Goal: Register for event/course

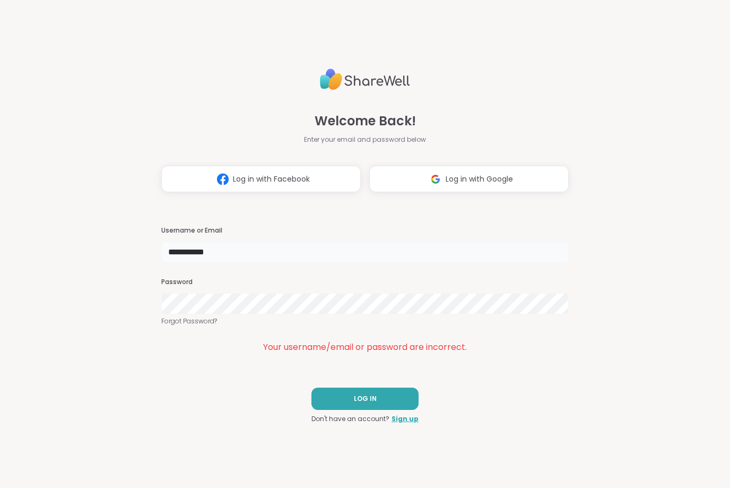
click at [223, 255] on input "**********" at bounding box center [365, 252] width 408 height 21
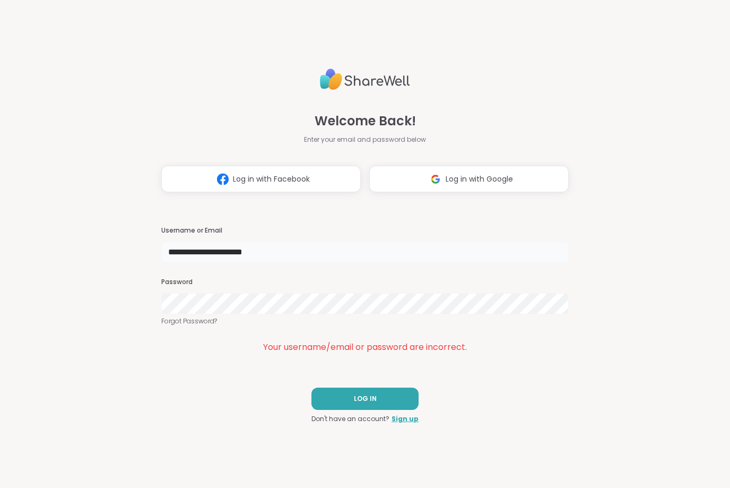
click at [347, 256] on input "**********" at bounding box center [365, 252] width 408 height 21
type input "**********"
click at [362, 401] on span "LOG IN" at bounding box center [365, 399] width 23 height 10
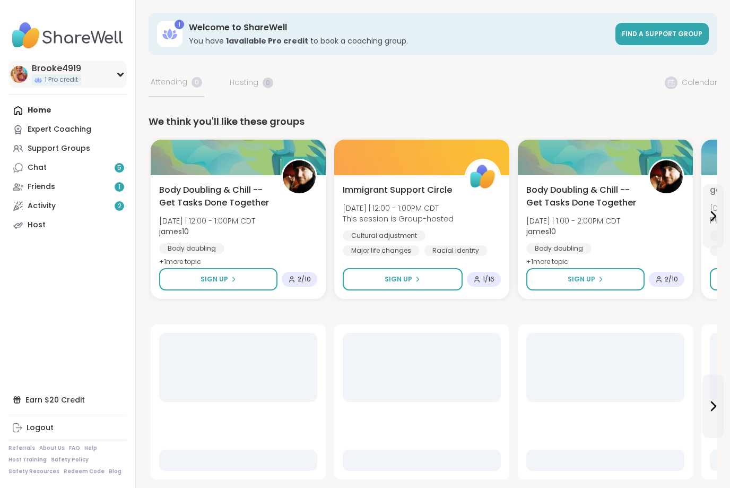
click at [28, 74] on div "Brooke4919 1 Pro credit" at bounding box center [67, 74] width 118 height 27
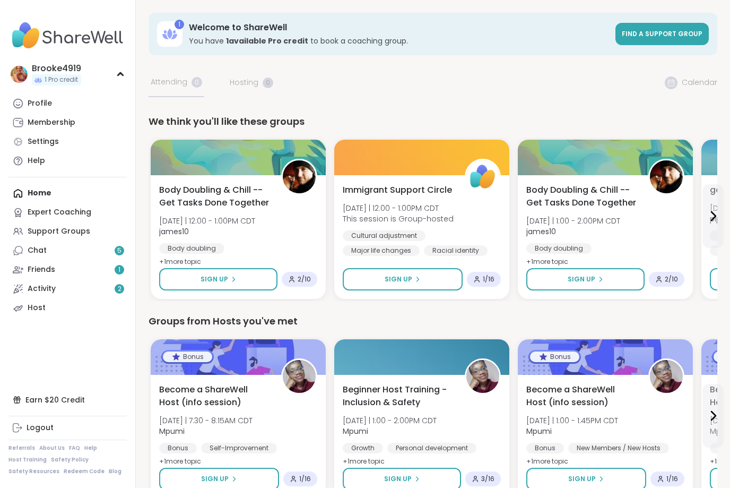
click at [38, 98] on div "Profile" at bounding box center [40, 103] width 24 height 11
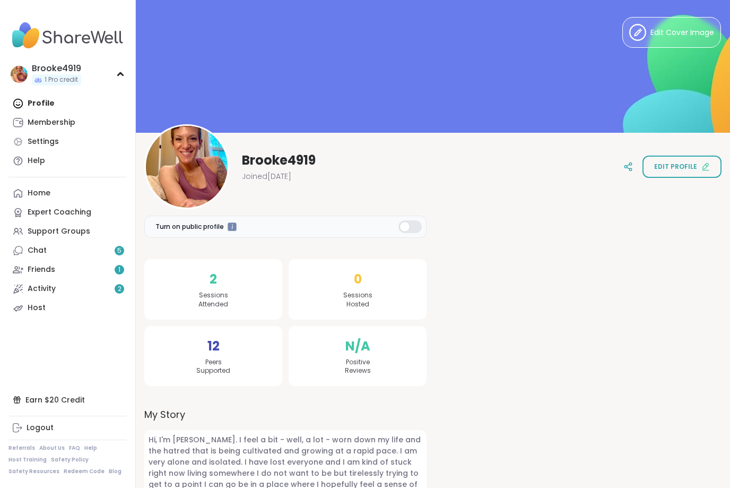
click at [40, 252] on div "Chat 5" at bounding box center [37, 250] width 19 height 11
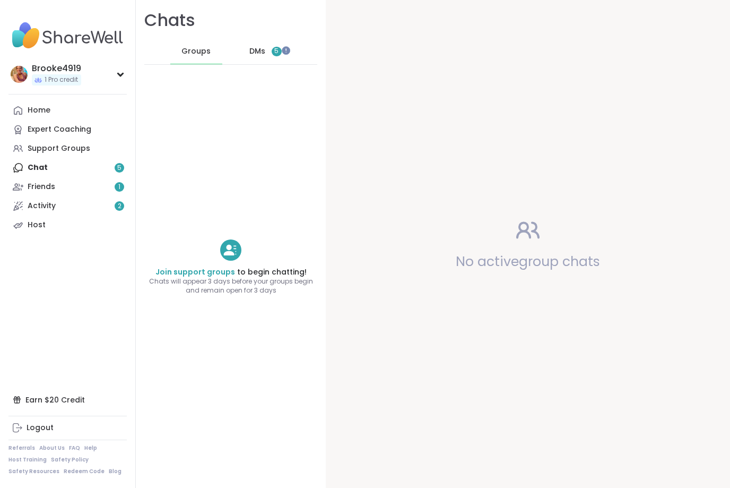
click at [278, 51] on span "5" at bounding box center [276, 51] width 4 height 9
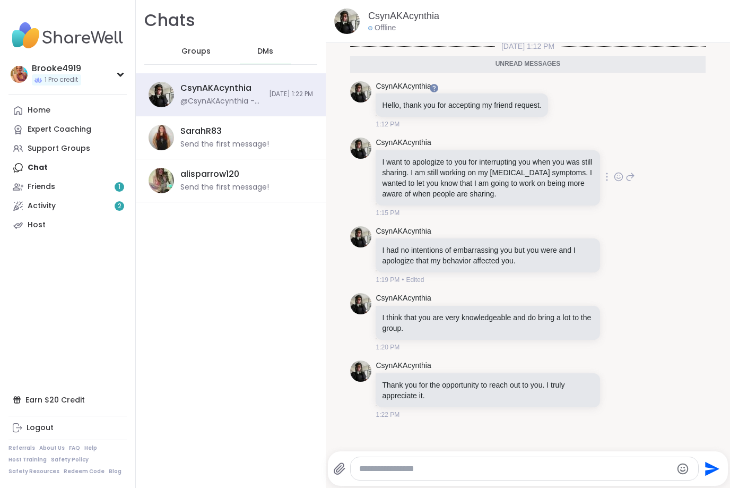
scroll to position [2, 0]
click at [389, 468] on html "Brooke4919 1 Pro credit Brooke4919 1 Pro credit Profile Membership Settings Hel…" at bounding box center [365, 244] width 730 height 488
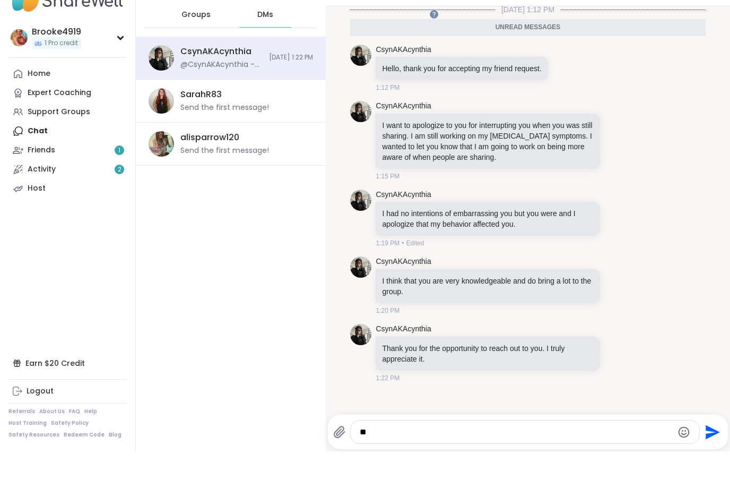
scroll to position [0, 0]
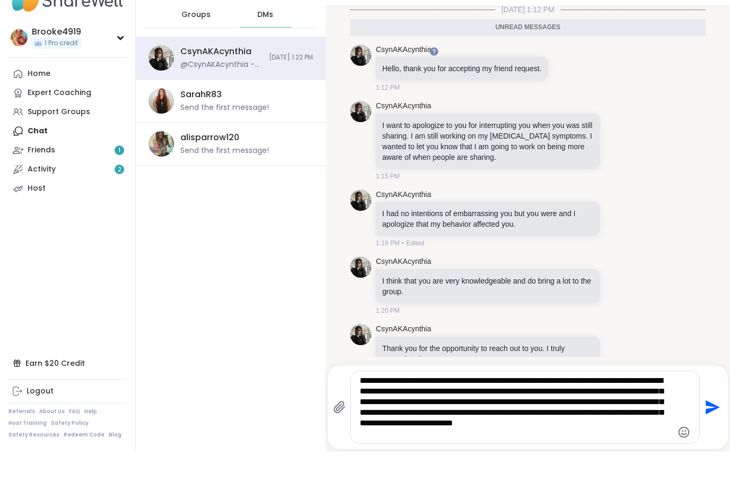
click at [625, 424] on textarea "**********" at bounding box center [516, 444] width 313 height 64
click at [557, 439] on div "**********" at bounding box center [525, 444] width 349 height 72
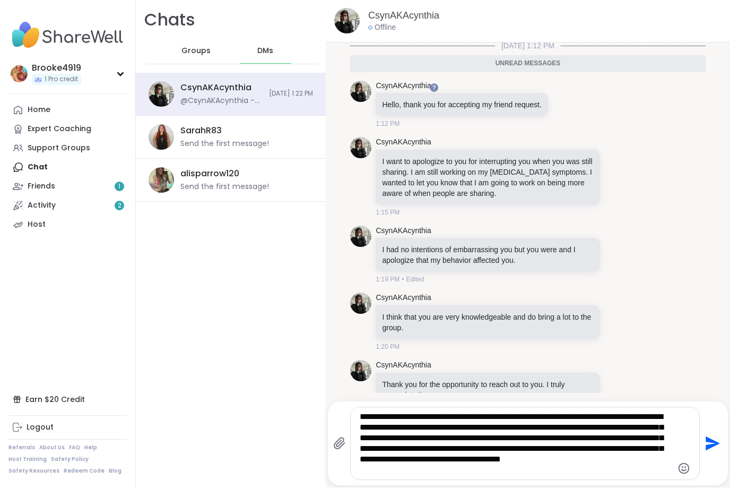
click at [553, 476] on div "**********" at bounding box center [525, 444] width 349 height 72
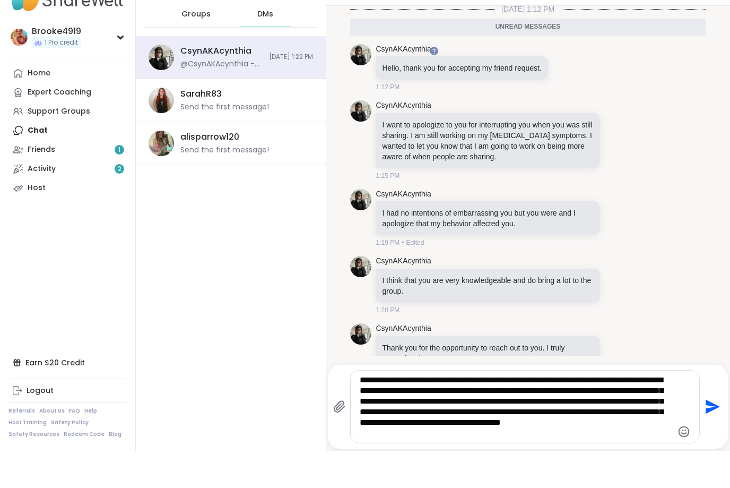
click at [552, 471] on html "Brooke4919 1 Pro credit Brooke4919 1 Pro credit Profile Membership Settings Hel…" at bounding box center [365, 244] width 730 height 488
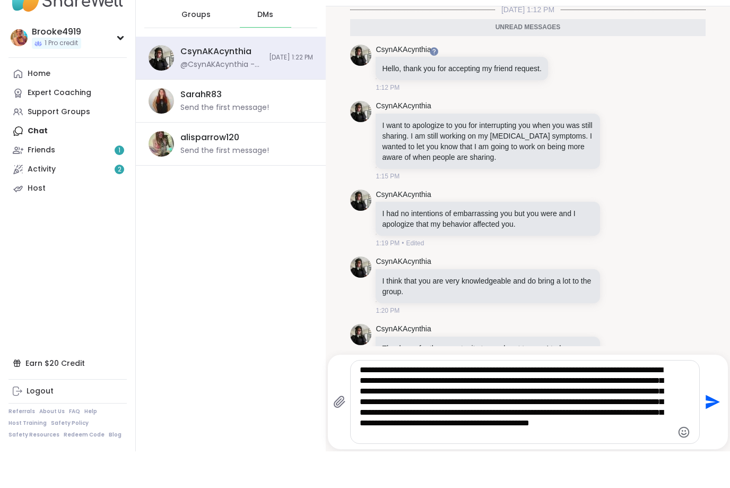
click at [471, 401] on textarea "**********" at bounding box center [516, 438] width 313 height 74
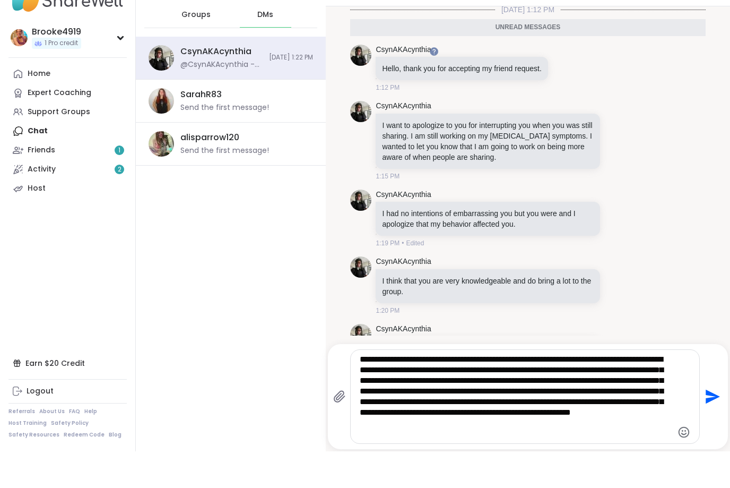
click at [442, 435] on textarea "**********" at bounding box center [516, 433] width 313 height 85
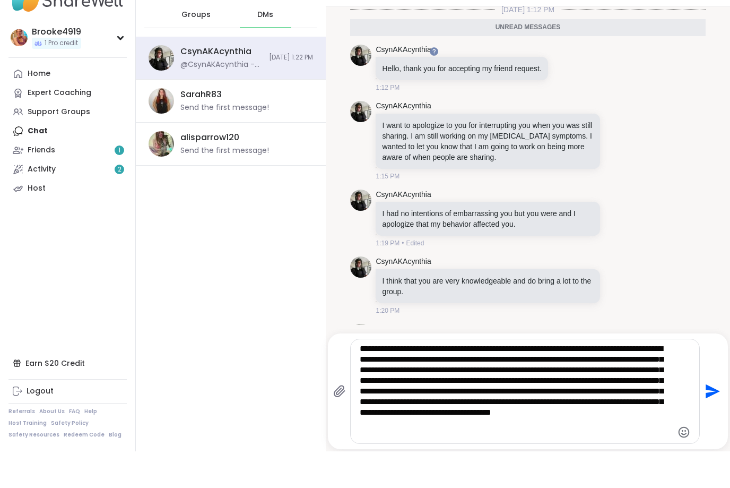
type textarea "**********"
click at [436, 423] on textarea "**********" at bounding box center [516, 428] width 313 height 96
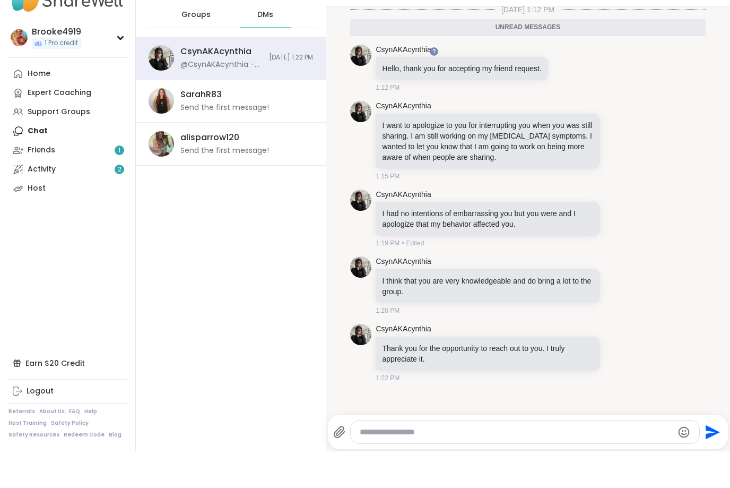
scroll to position [127, 0]
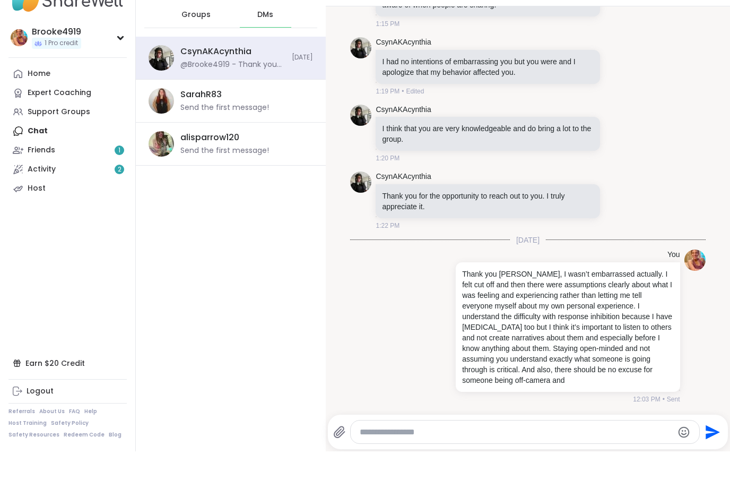
click at [435, 463] on textarea "Type your message" at bounding box center [516, 468] width 313 height 11
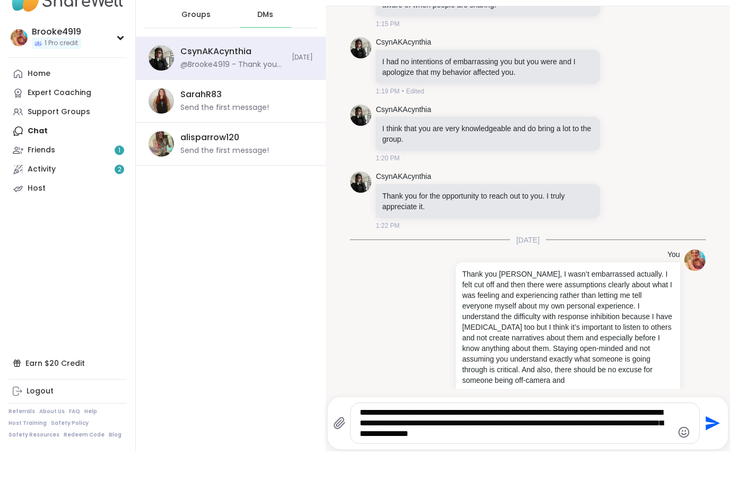
click at [497, 444] on textarea "**********" at bounding box center [516, 460] width 313 height 32
click at [417, 444] on textarea "**********" at bounding box center [516, 460] width 313 height 32
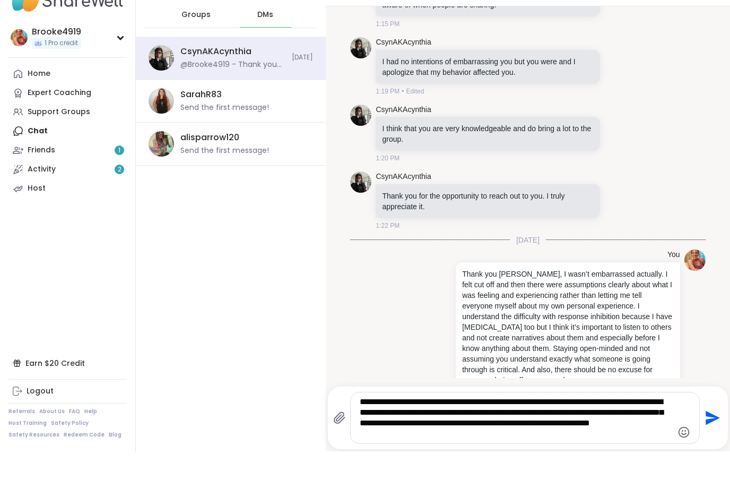
click at [520, 437] on textarea "**********" at bounding box center [516, 454] width 313 height 42
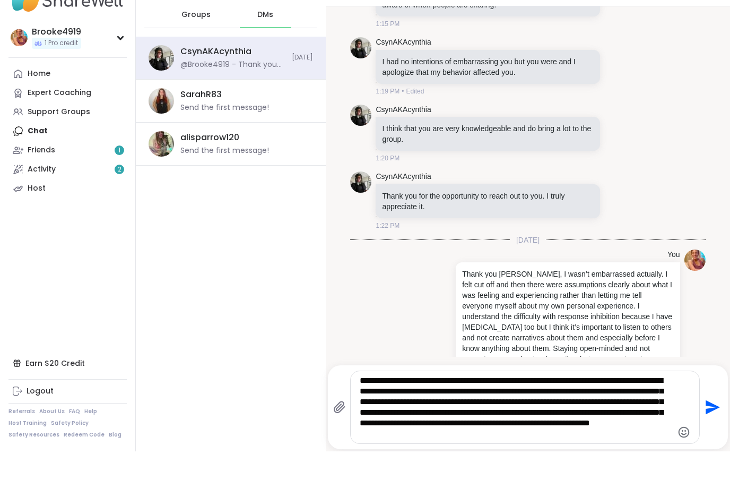
drag, startPoint x: 517, startPoint y: 433, endPoint x: 632, endPoint y: 431, distance: 115.2
click at [632, 431] on textarea "**********" at bounding box center [516, 444] width 313 height 64
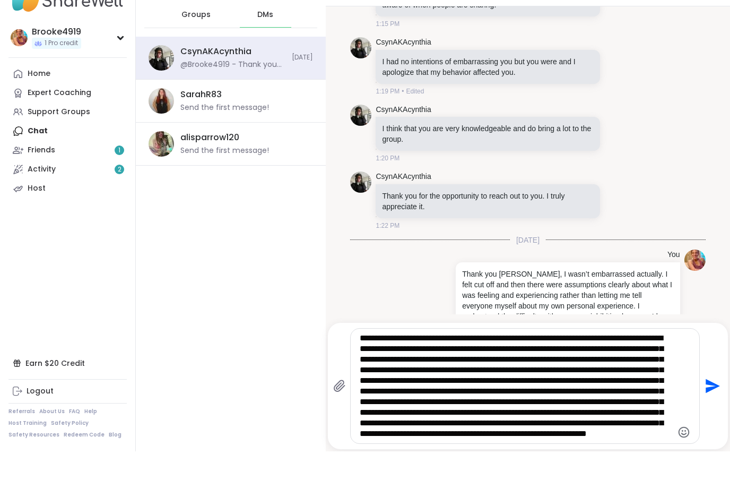
scroll to position [32, 0]
drag, startPoint x: 589, startPoint y: 436, endPoint x: 713, endPoint y: 410, distance: 126.9
click at [706, 431] on div "**********" at bounding box center [528, 423] width 390 height 116
type textarea "**********"
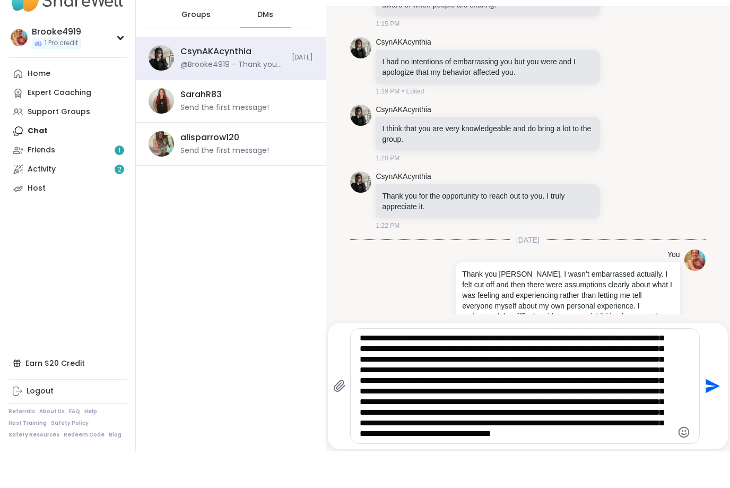
click at [708, 414] on icon "Send" at bounding box center [711, 422] width 17 height 17
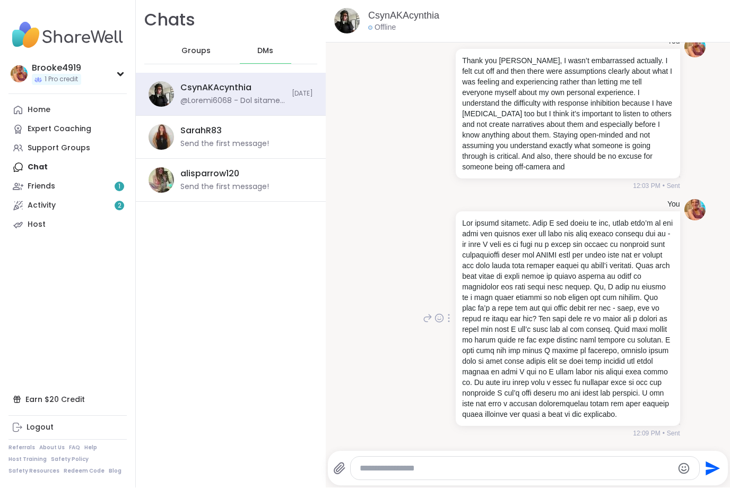
scroll to position [395, 0]
click at [67, 113] on link "Home" at bounding box center [67, 110] width 118 height 19
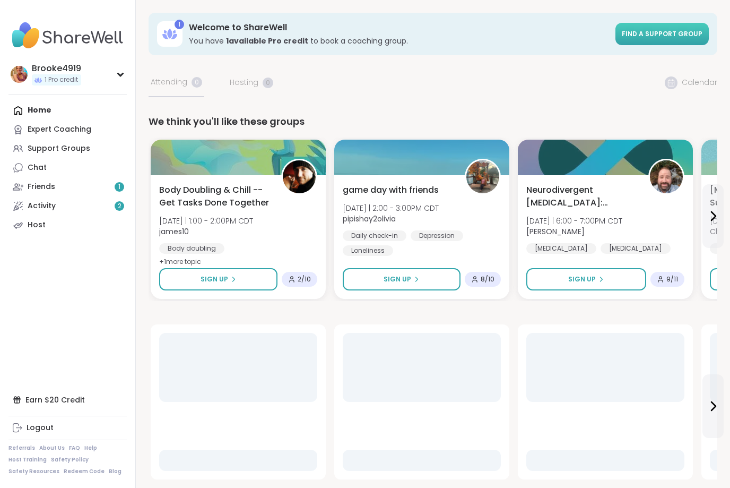
click at [658, 32] on span "Find a support group" at bounding box center [662, 33] width 81 height 9
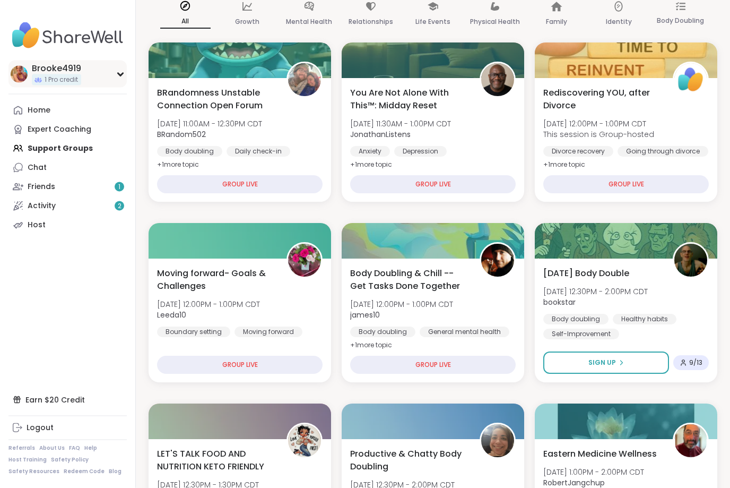
scroll to position [149, 0]
click at [81, 130] on div "Expert Coaching" at bounding box center [60, 129] width 64 height 11
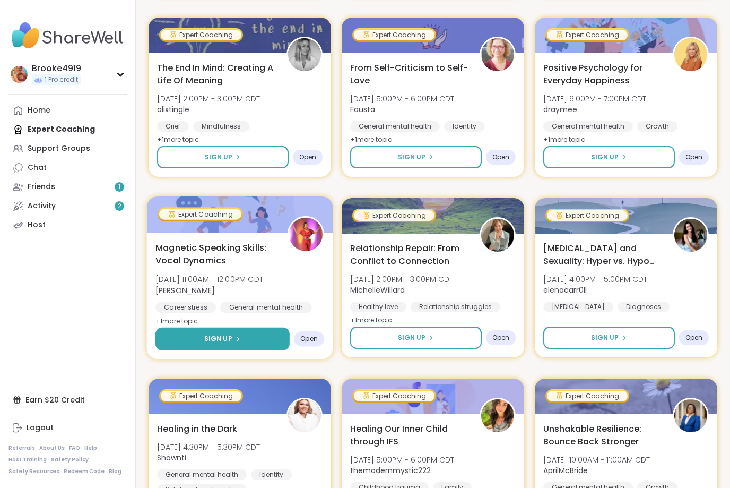
scroll to position [714, 0]
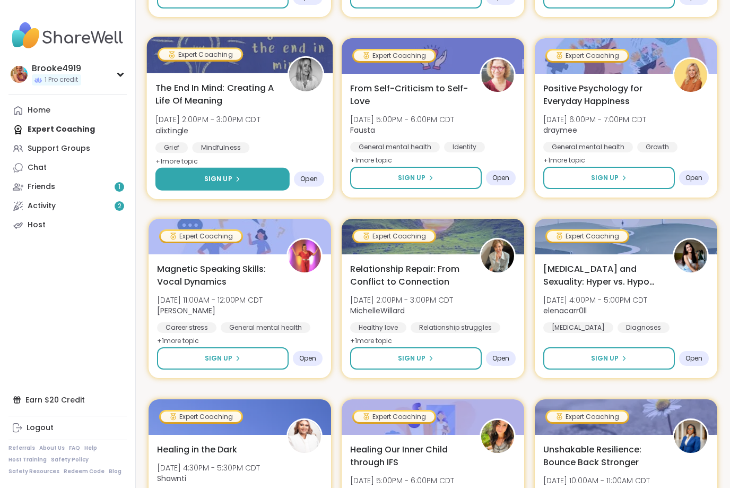
click at [235, 180] on icon at bounding box center [238, 179] width 6 height 6
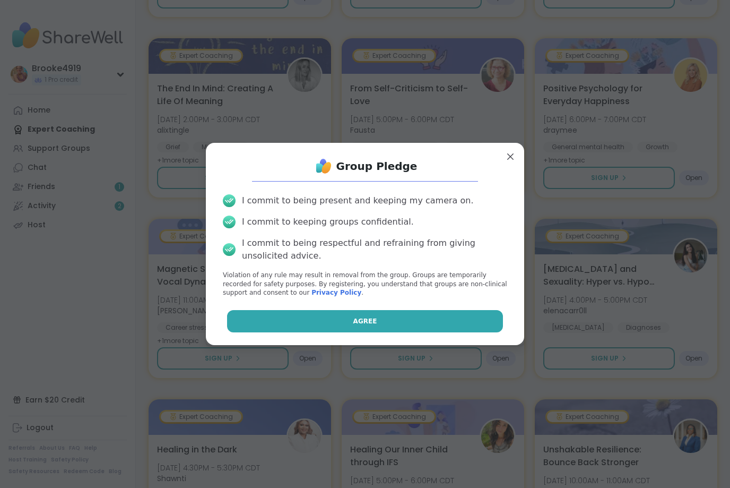
click at [297, 322] on button "Agree" at bounding box center [365, 321] width 277 height 22
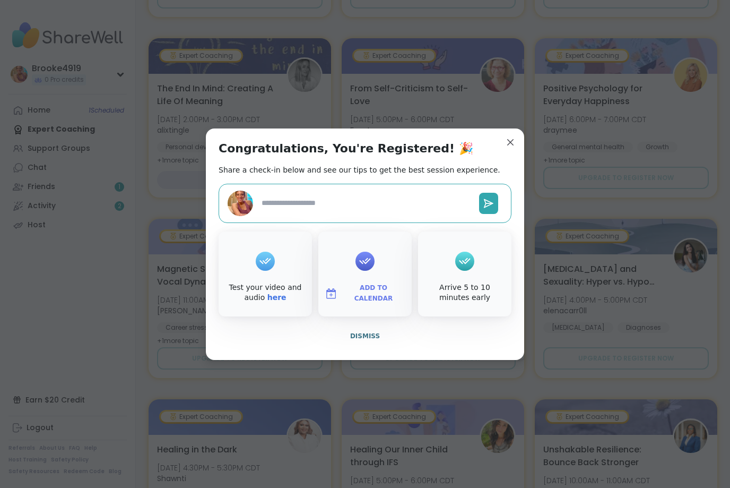
click at [383, 277] on div "Add to Calendar" at bounding box center [365, 273] width 93 height 85
click at [362, 260] on icon at bounding box center [365, 261] width 17 height 16
click at [381, 266] on div "Add to Calendar" at bounding box center [365, 273] width 93 height 85
click at [362, 292] on span "Add to Calendar" at bounding box center [374, 293] width 64 height 21
click at [377, 180] on button "Apple Calendar" at bounding box center [365, 173] width 81 height 23
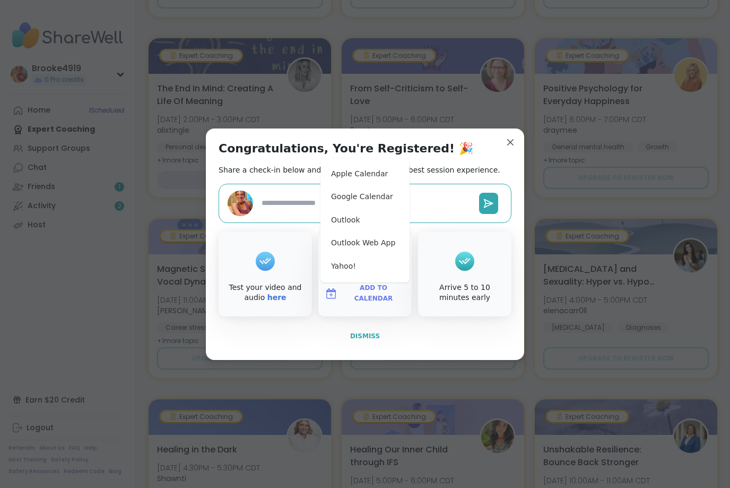
click at [416, 336] on button "Dismiss" at bounding box center [365, 336] width 293 height 22
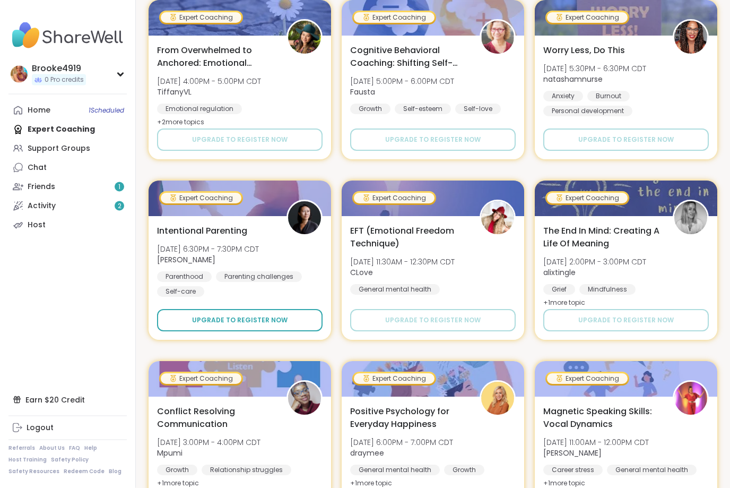
scroll to position [1835, 0]
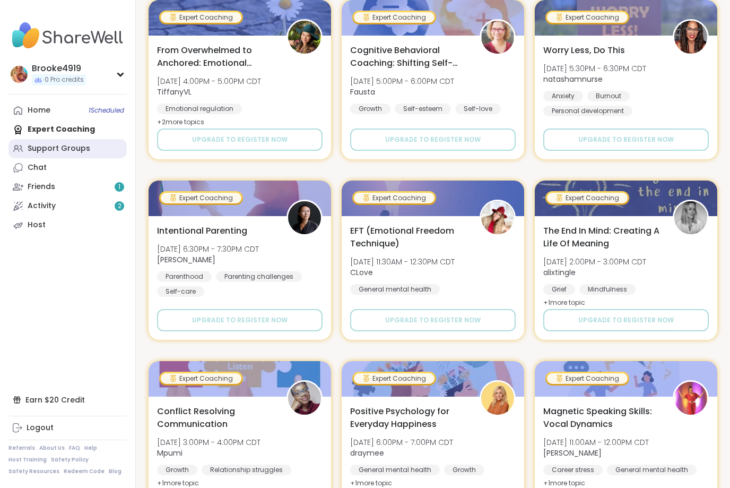
click at [65, 147] on div "Support Groups" at bounding box center [59, 148] width 63 height 11
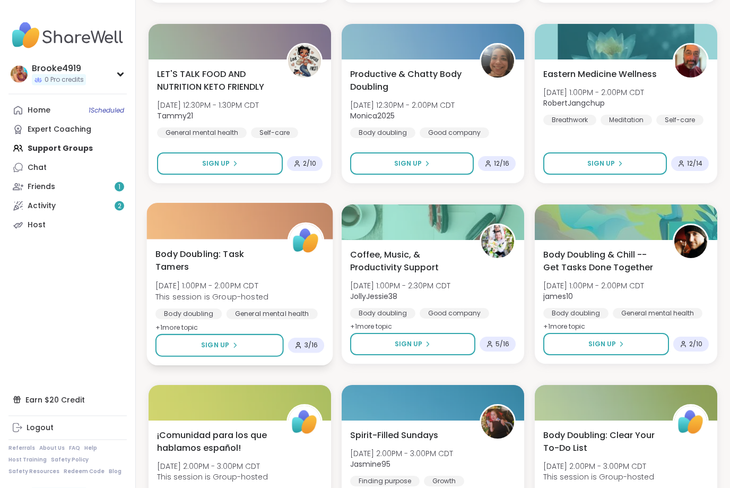
scroll to position [474, 0]
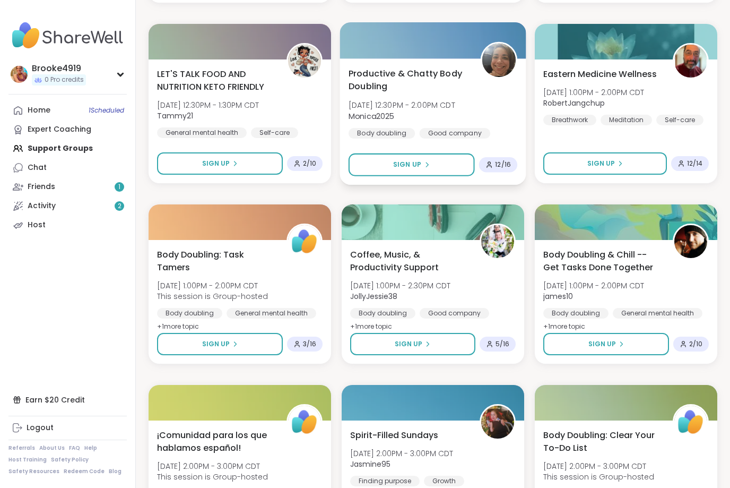
click at [455, 97] on div "Productive & Chatty Body Doubling Sun, Oct 12 | 12:30PM - 2:00PM CDT Monica2025…" at bounding box center [433, 103] width 169 height 72
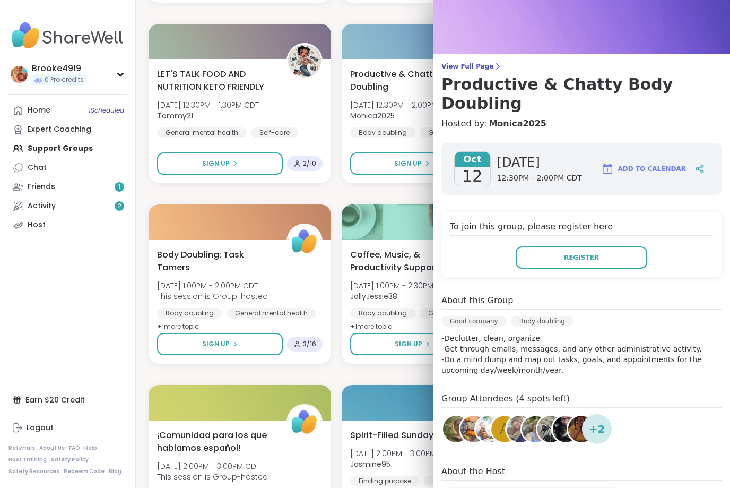
scroll to position [31, 0]
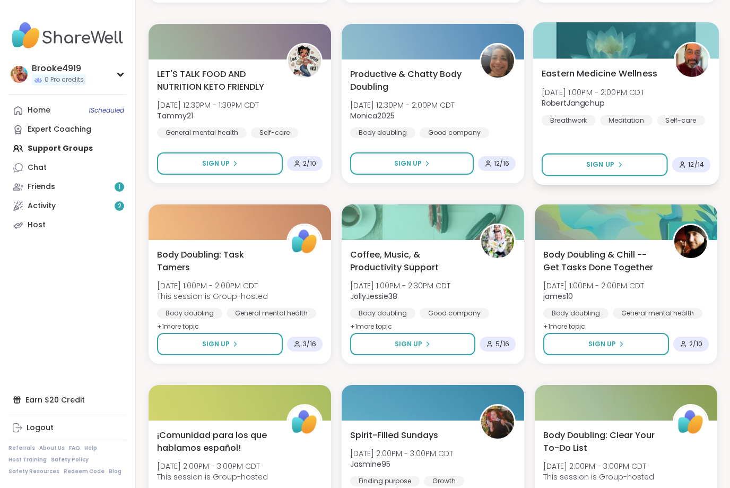
click at [604, 89] on span "Sun, Oct 12 | 1:00PM - 2:00PM CDT" at bounding box center [593, 92] width 103 height 11
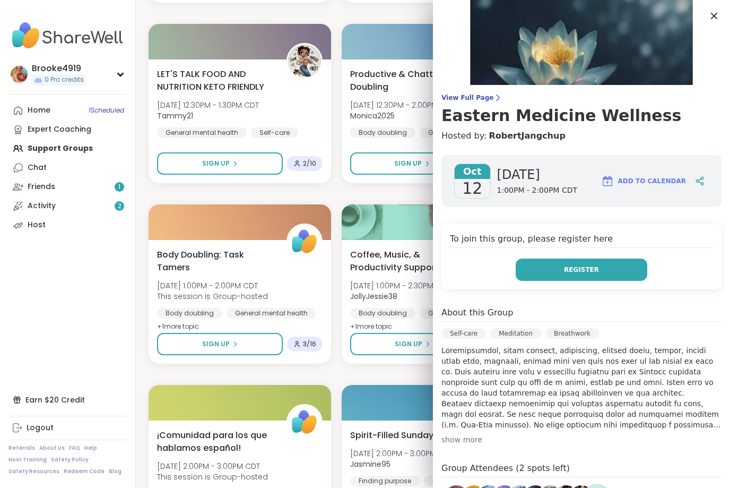
click at [592, 263] on button "Register" at bounding box center [582, 270] width 132 height 22
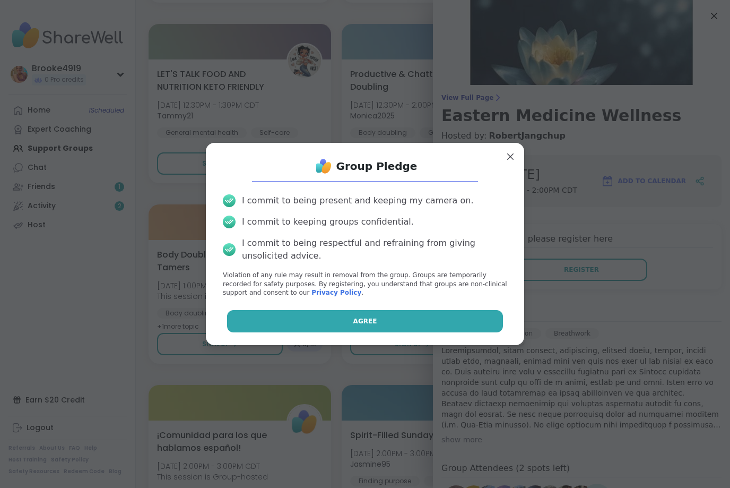
click at [378, 332] on button "Agree" at bounding box center [365, 321] width 277 height 22
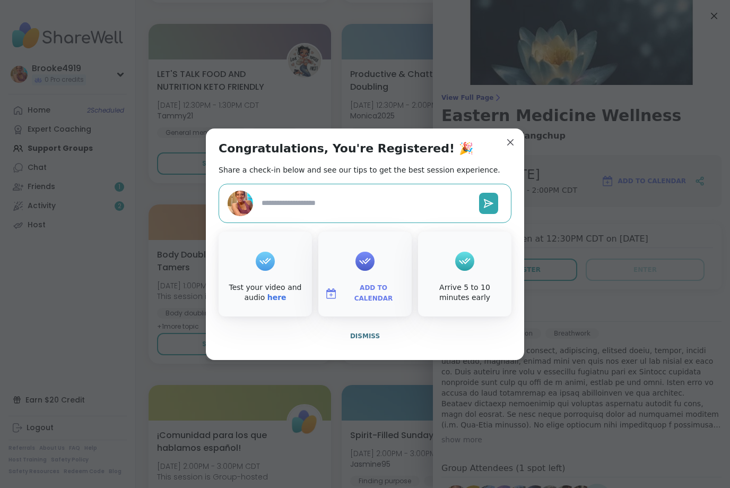
click at [370, 305] on button "Add to Calendar" at bounding box center [365, 293] width 89 height 22
click at [367, 186] on button "Apple Calendar" at bounding box center [365, 173] width 81 height 23
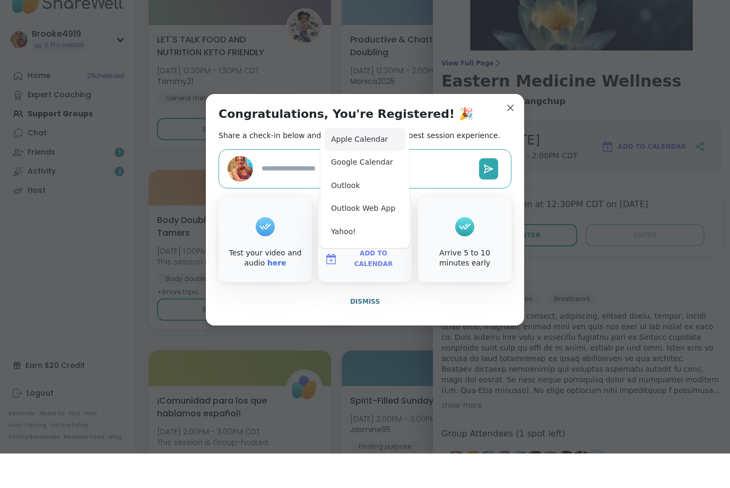
scroll to position [509, 0]
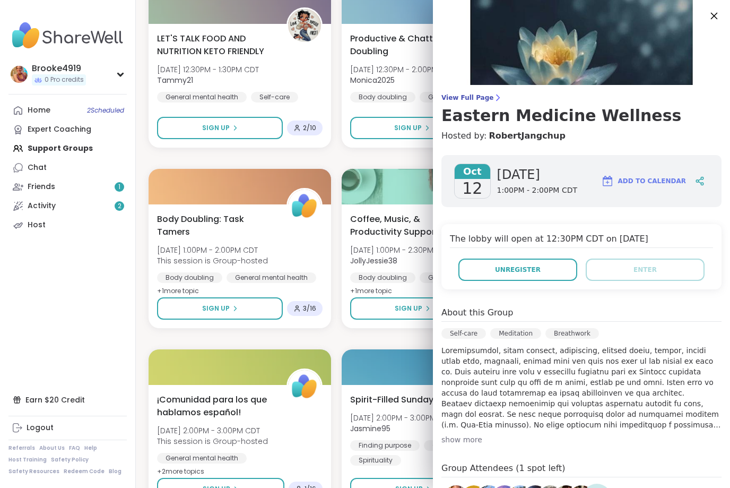
click at [716, 13] on icon at bounding box center [714, 15] width 13 height 13
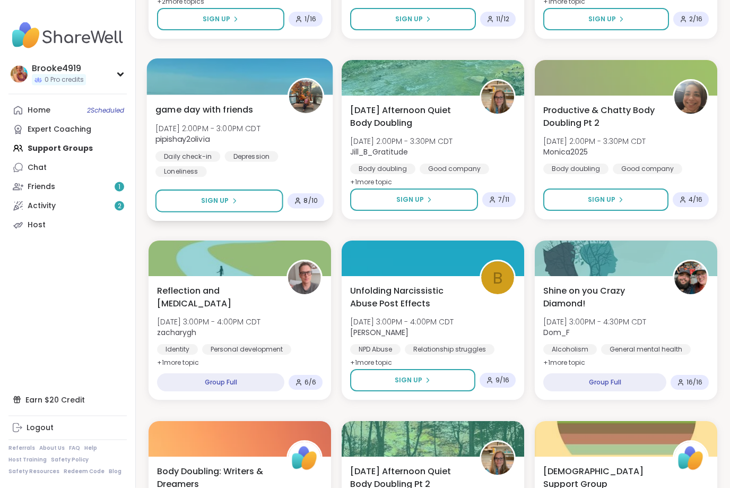
scroll to position [979, 0]
click at [261, 134] on span "pipishay2olivia" at bounding box center [208, 139] width 105 height 11
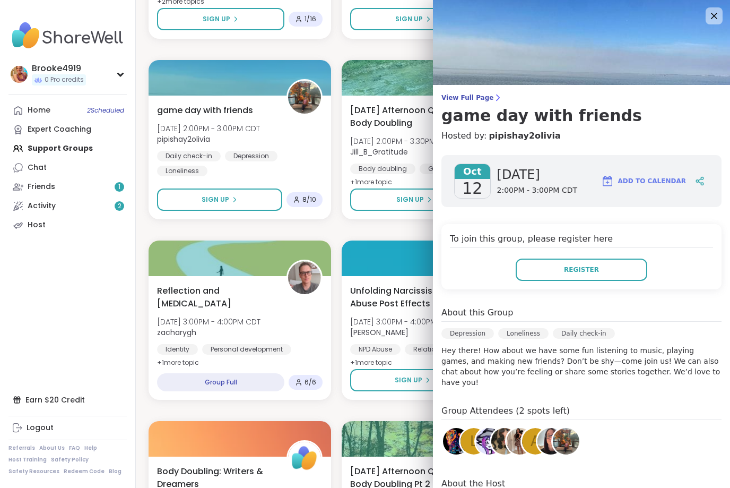
click at [450, 428] on img at bounding box center [456, 441] width 27 height 27
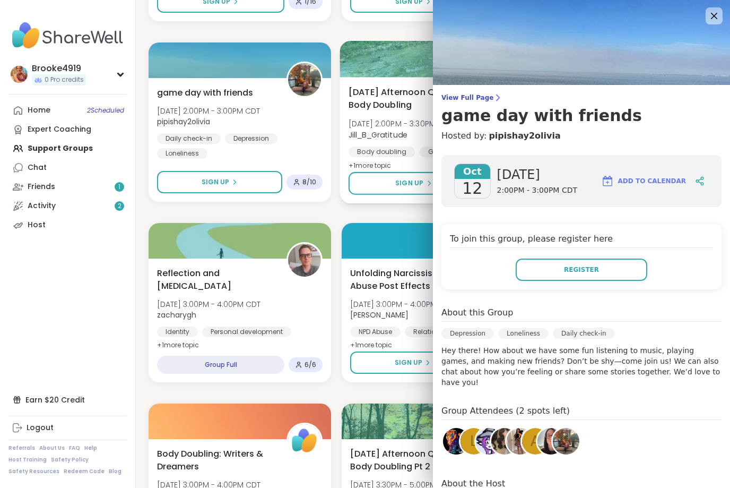
click at [453, 102] on link "View Full Page game day with friends" at bounding box center [582, 109] width 280 height 32
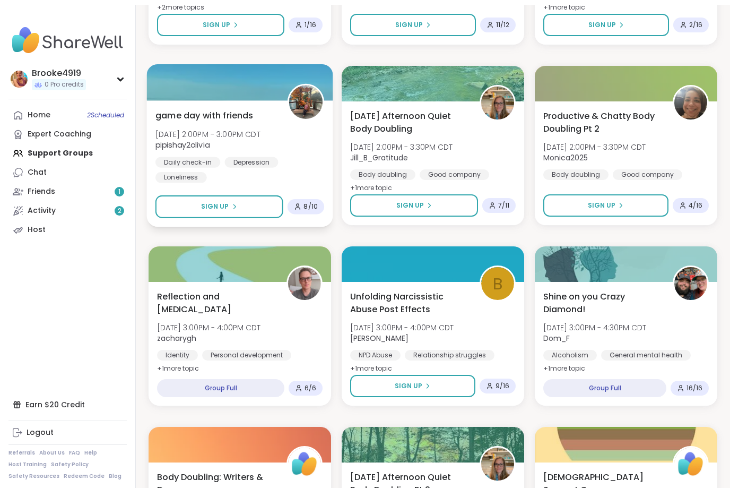
scroll to position [949, 0]
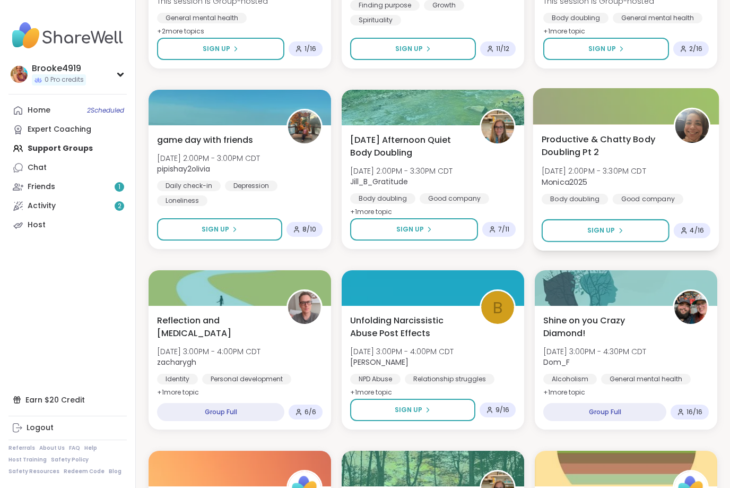
click at [587, 163] on div "Productive & Chatty Body Doubling Pt 2 Sun, Oct 12 | 2:00PM - 3:30PM CDT Monica…" at bounding box center [626, 169] width 169 height 72
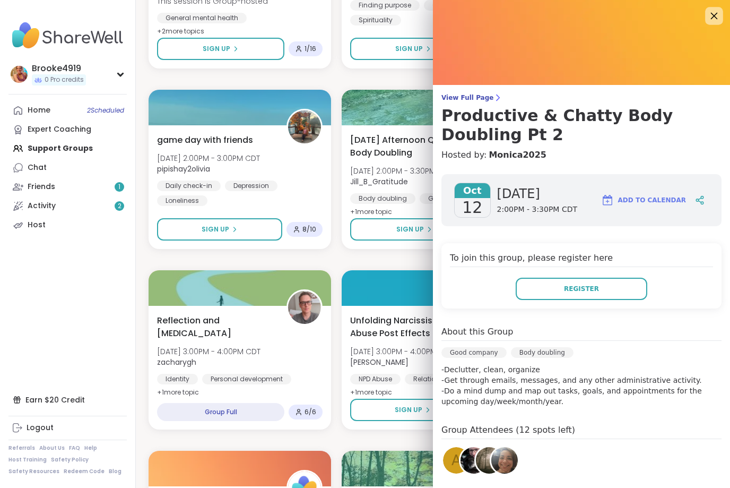
click at [716, 16] on icon at bounding box center [714, 15] width 13 height 13
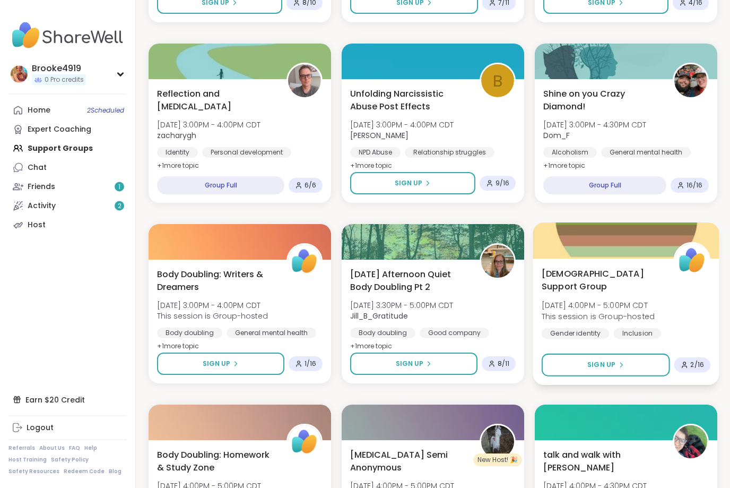
scroll to position [1176, 0]
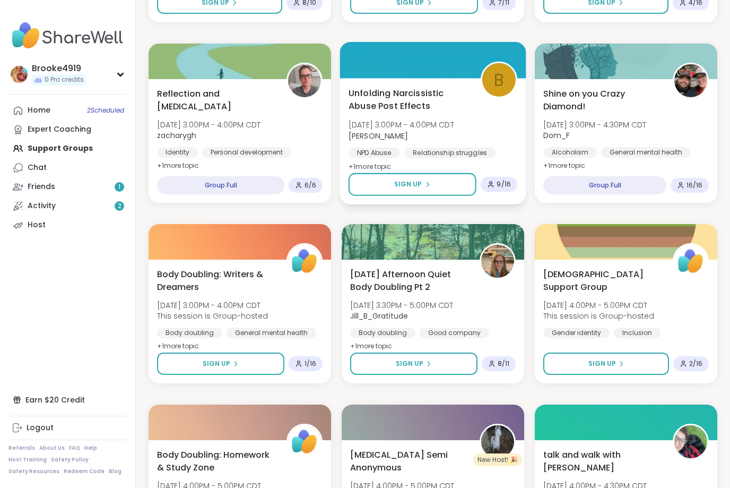
click at [418, 99] on span "Unfolding Narcissistic Abuse Post Effects" at bounding box center [409, 100] width 120 height 26
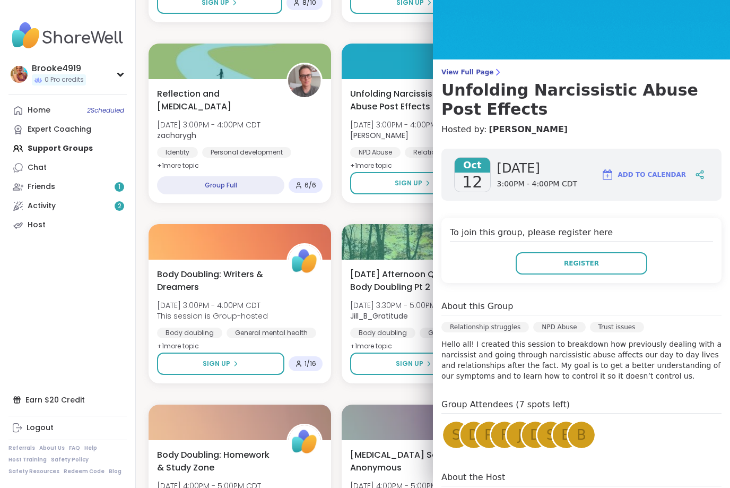
scroll to position [27, 0]
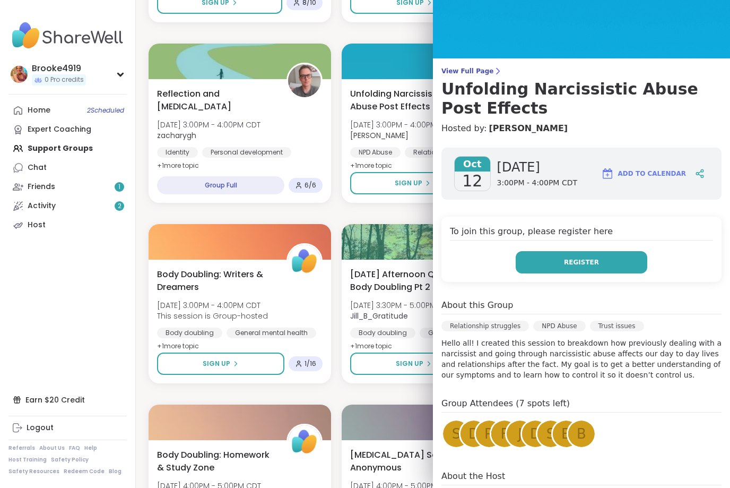
click at [588, 255] on button "Register" at bounding box center [582, 262] width 132 height 22
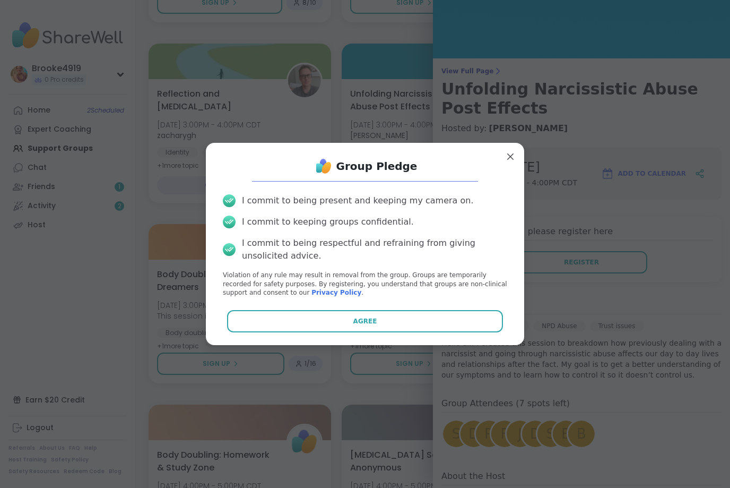
click at [329, 332] on button "Agree" at bounding box center [365, 321] width 277 height 22
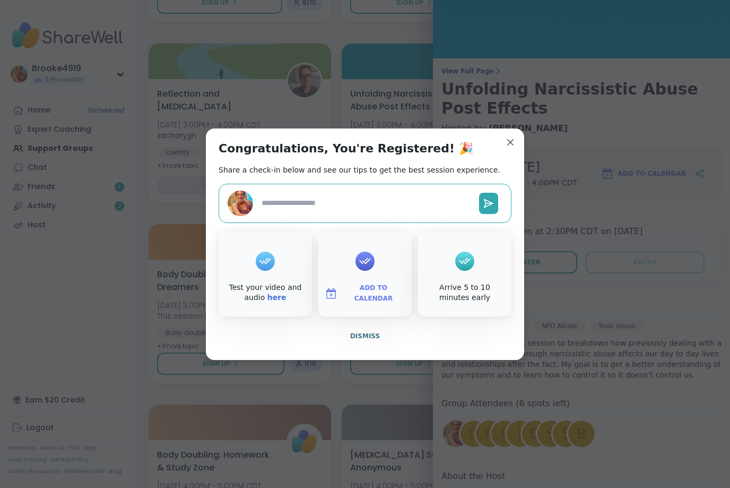
click at [329, 339] on div "Congratulations, You're Registered! 🎉 Share a check-in below and see our tips t…" at bounding box center [365, 243] width 319 height 231
click at [367, 264] on icon at bounding box center [365, 260] width 12 height 6
click at [366, 264] on icon at bounding box center [365, 260] width 12 height 6
click at [370, 304] on span "Add to Calendar" at bounding box center [374, 293] width 64 height 21
click at [376, 186] on button "Apple Calendar" at bounding box center [365, 173] width 81 height 23
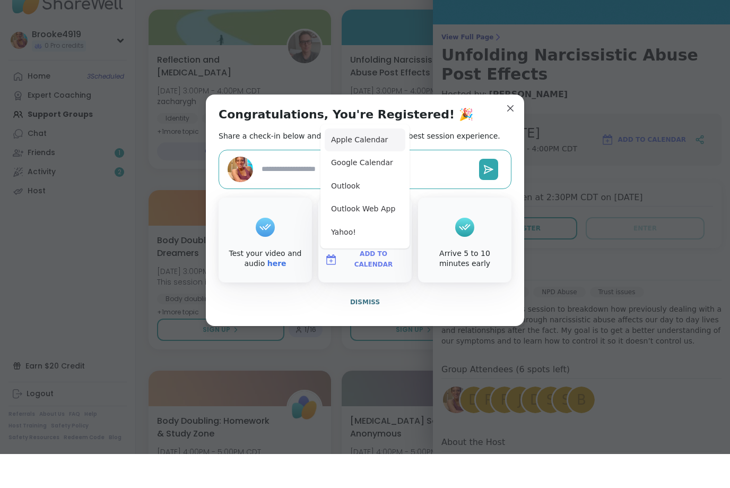
type textarea "*"
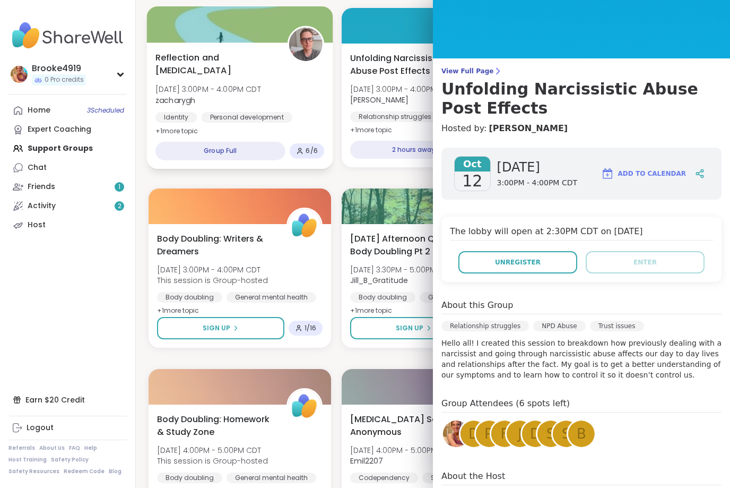
click at [286, 155] on div "Group Full" at bounding box center [221, 151] width 130 height 19
click at [290, 164] on div "Reflection and Self-improvement Sun, Oct 12 | 3:00PM - 4:00PM CDT zacharygh Ide…" at bounding box center [240, 105] width 186 height 126
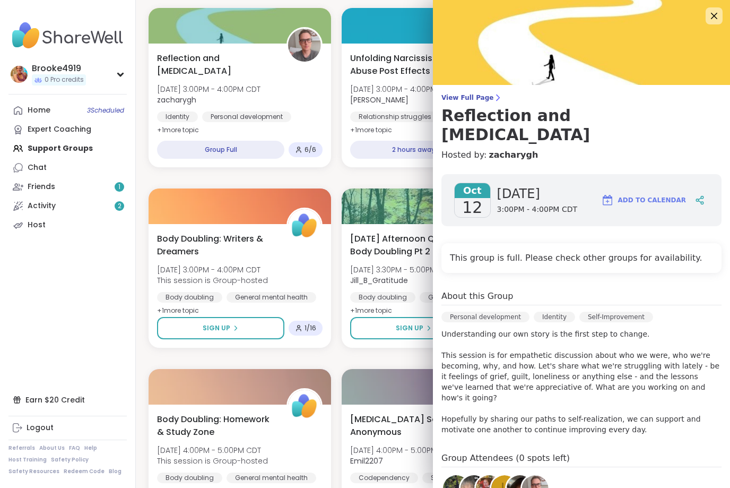
scroll to position [0, 0]
click at [710, 19] on icon at bounding box center [714, 15] width 13 height 13
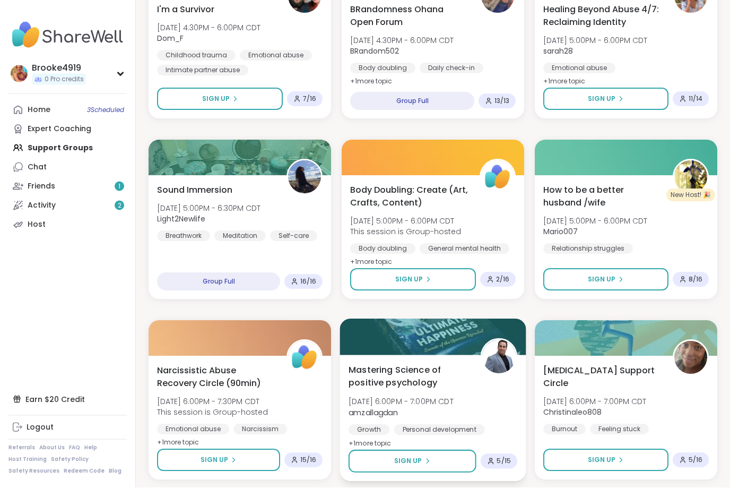
scroll to position [1801, 0]
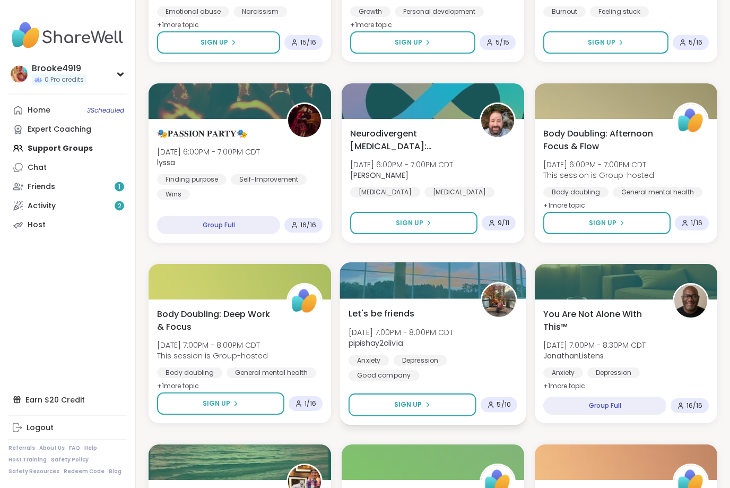
scroll to position [2219, 0]
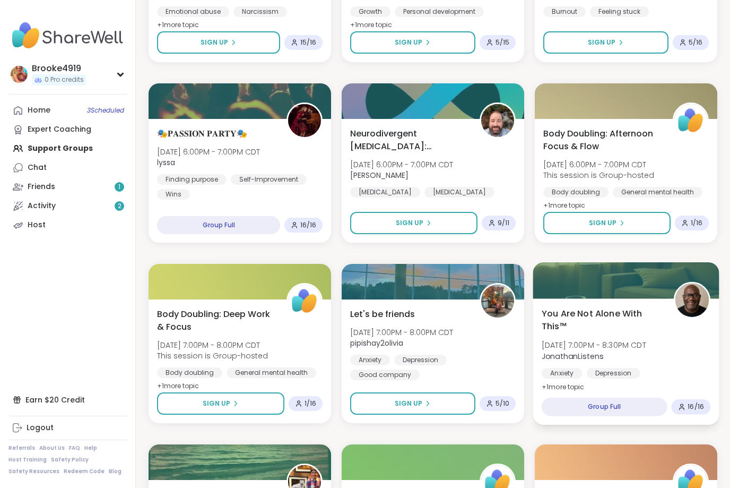
click at [586, 309] on span "You Are Not Alone With This™" at bounding box center [602, 320] width 120 height 26
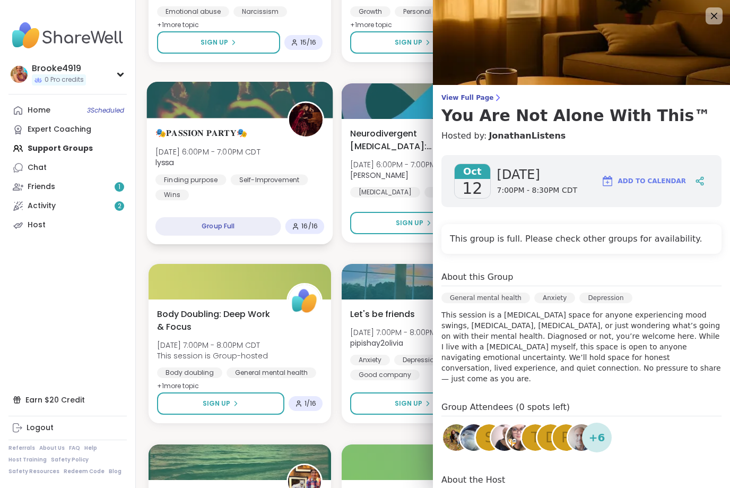
click at [208, 239] on div "🎭𝐏𝐀𝐒𝐒𝐈𝐎𝐍 𝐏𝐀𝐑𝐓𝐘🎭 Sun, Oct 12 | 6:00PM - 7:00PM CDT lyssa Finding purpose Self-Im…" at bounding box center [240, 181] width 186 height 126
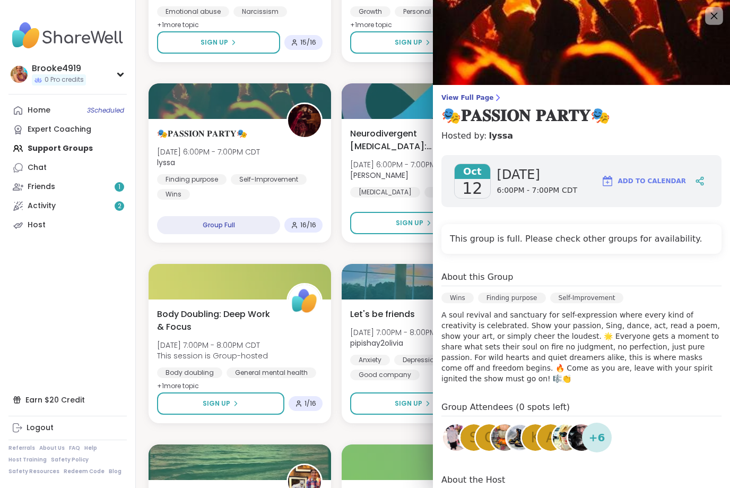
click at [715, 20] on icon at bounding box center [714, 15] width 13 height 13
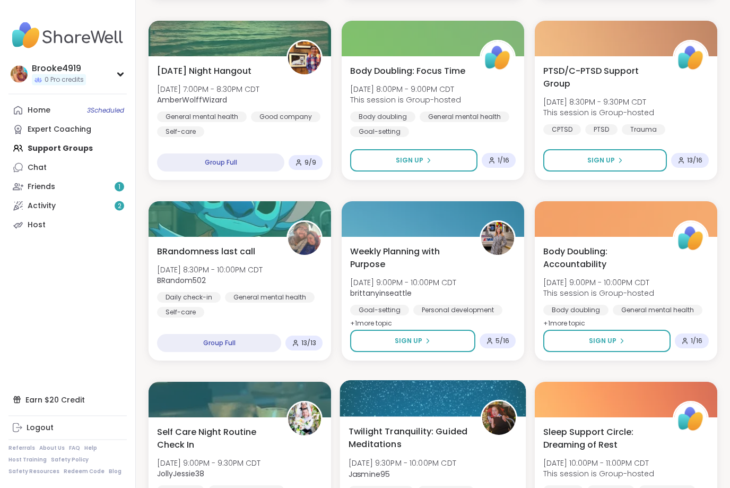
scroll to position [2643, 0]
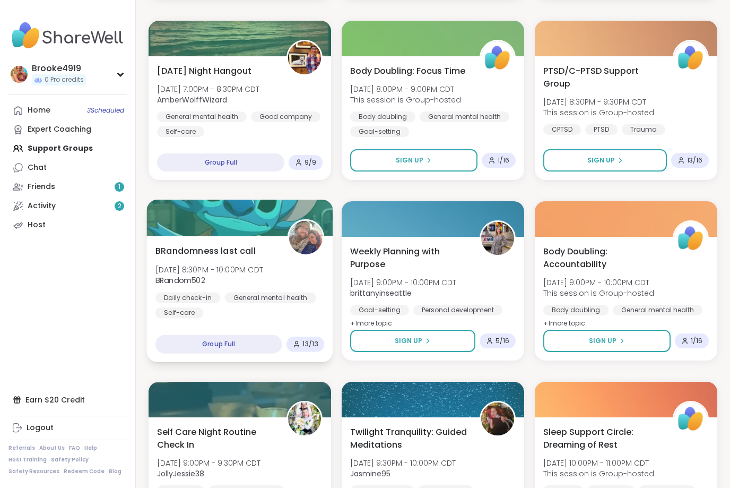
click at [202, 269] on span "Sun, Oct 12 | 8:30PM - 10:00PM CDT" at bounding box center [210, 269] width 108 height 11
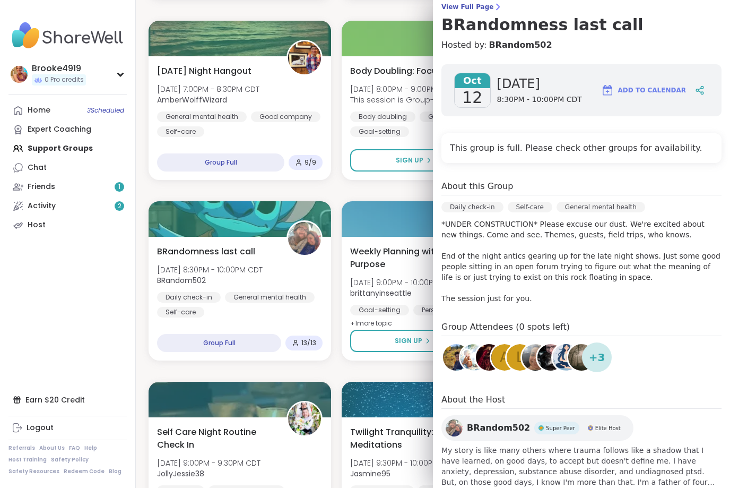
scroll to position [91, 0]
click at [113, 332] on nav "Brooke4919 0 Pro credits Profile Membership Settings Help Home 3 Scheduled Expe…" at bounding box center [68, 244] width 136 height 488
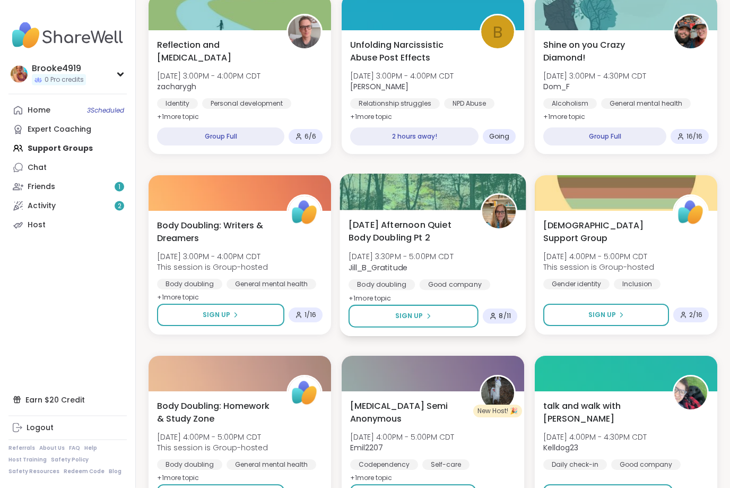
scroll to position [1205, 0]
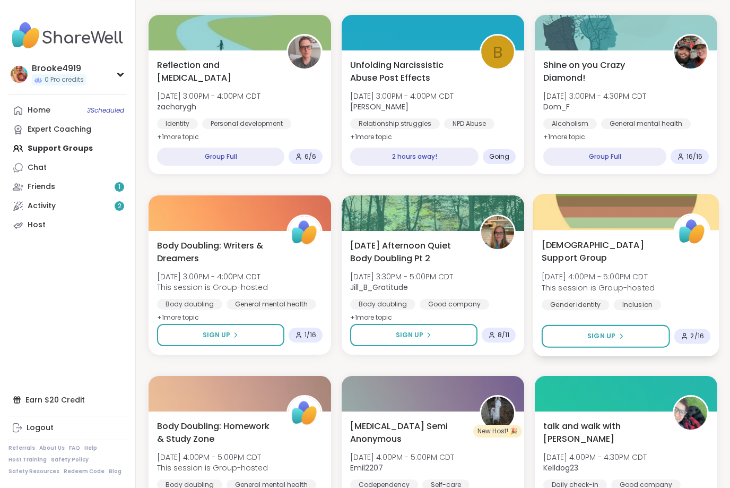
click at [584, 282] on span "This session is Group-hosted" at bounding box center [598, 287] width 113 height 11
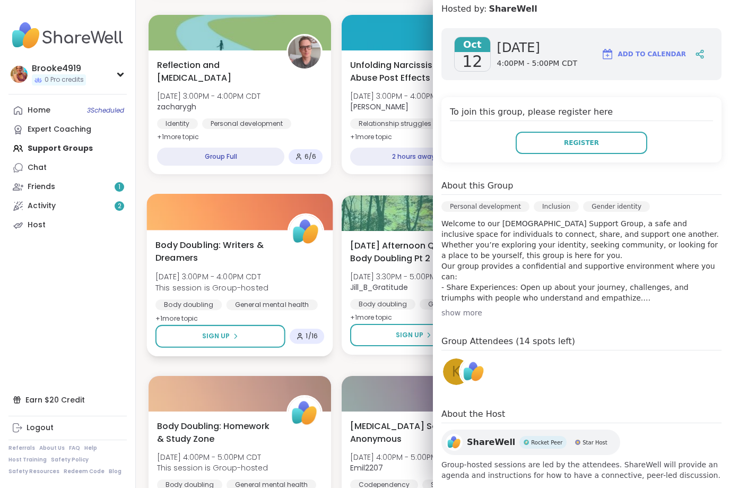
scroll to position [145, 0]
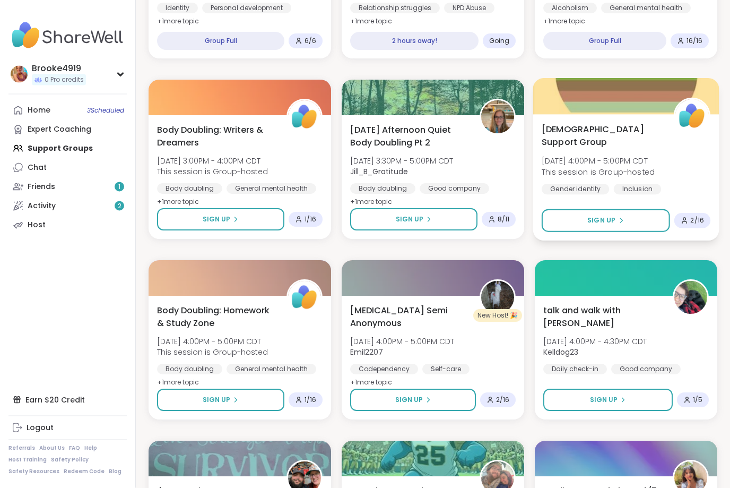
scroll to position [1320, 0]
click at [667, 158] on div "LGBTQIA+ Support Group Sun, Oct 12 | 4:00PM - 5:00PM CDT This session is Group-…" at bounding box center [626, 166] width 169 height 87
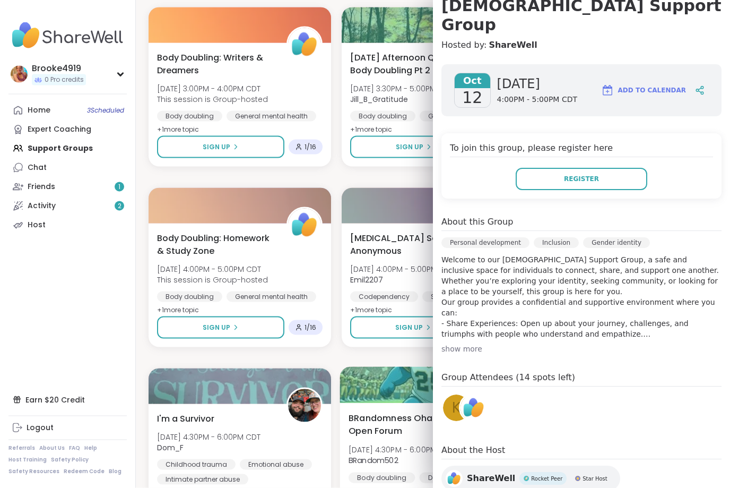
scroll to position [1393, 0]
click at [478, 395] on img at bounding box center [474, 408] width 27 height 27
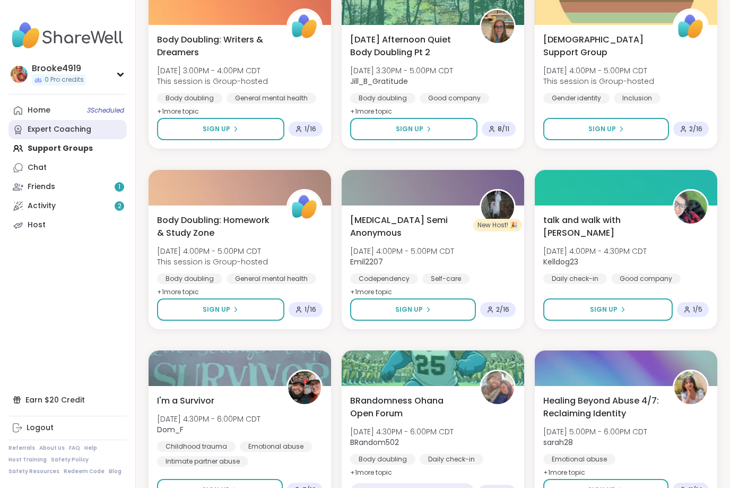
click at [72, 128] on div "Expert Coaching" at bounding box center [60, 129] width 64 height 11
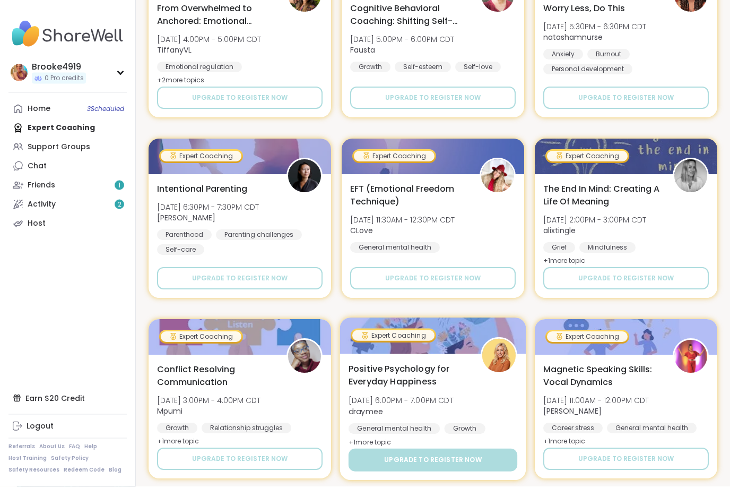
scroll to position [1875, 0]
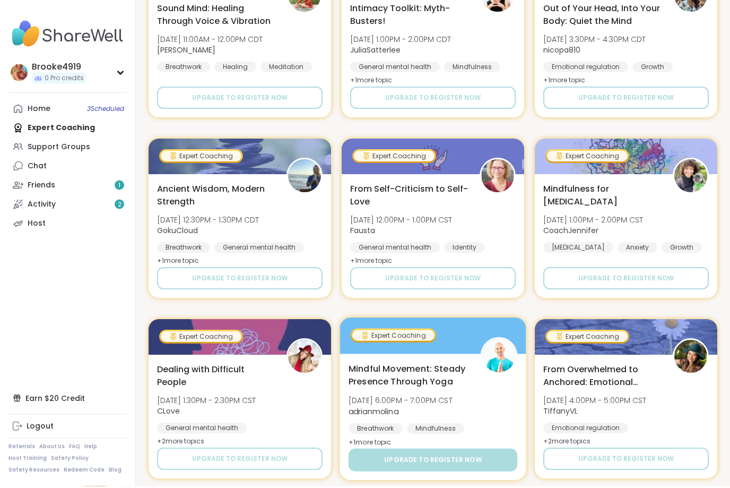
scroll to position [4041, 0]
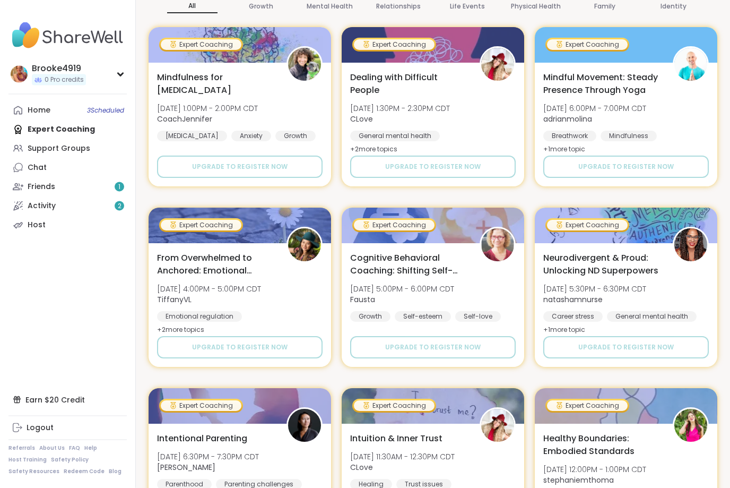
scroll to position [0, 0]
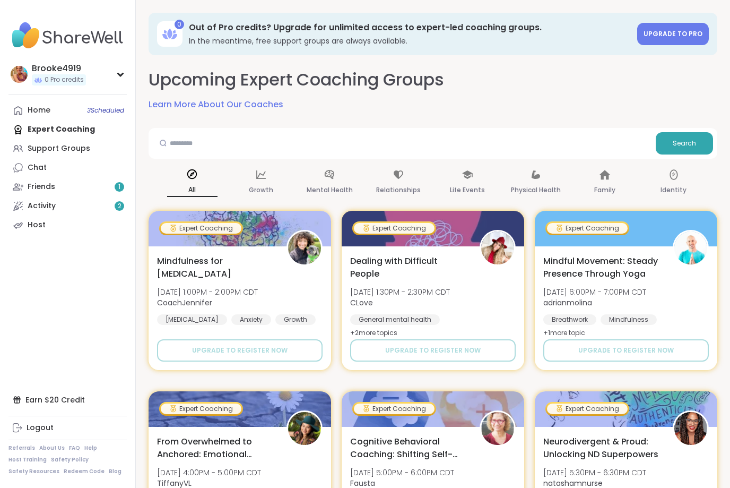
click at [51, 187] on div "Friends 1" at bounding box center [42, 187] width 28 height 11
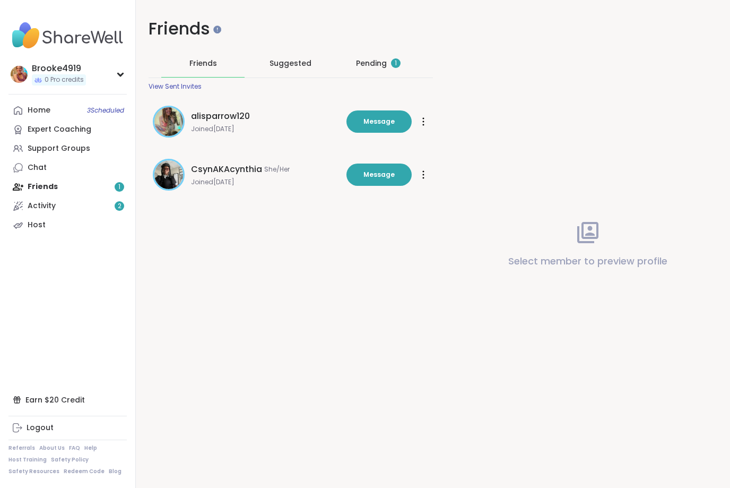
click at [369, 65] on div "Pending 1" at bounding box center [378, 63] width 45 height 11
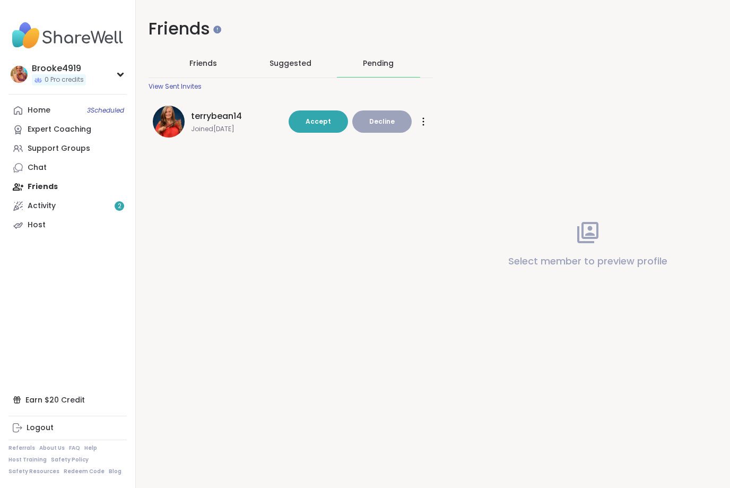
click at [324, 120] on span "Accept" at bounding box center [318, 121] width 25 height 9
click at [298, 59] on span "Suggested" at bounding box center [291, 63] width 42 height 11
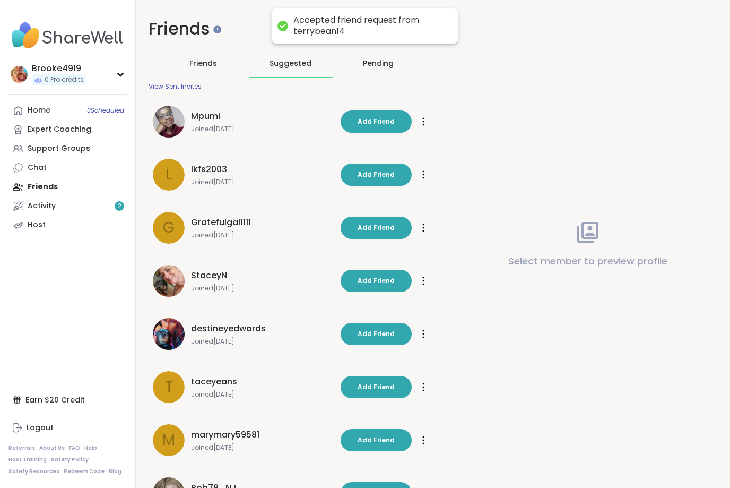
click at [205, 61] on span "Friends" at bounding box center [204, 63] width 28 height 11
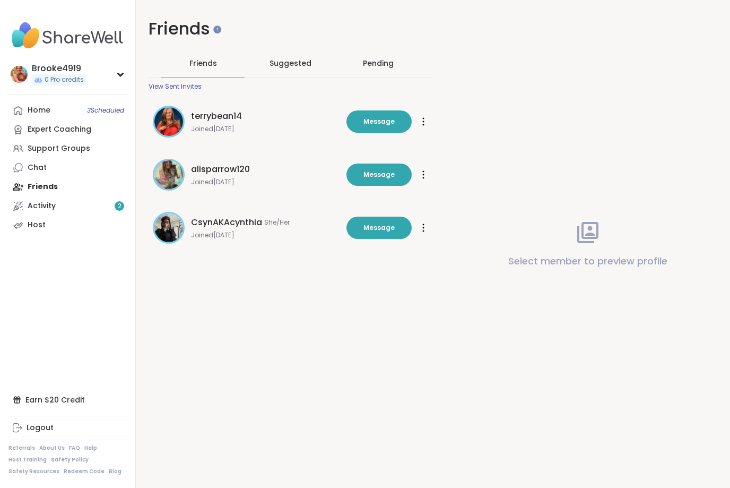
click at [45, 202] on div "Activity 2" at bounding box center [42, 206] width 28 height 11
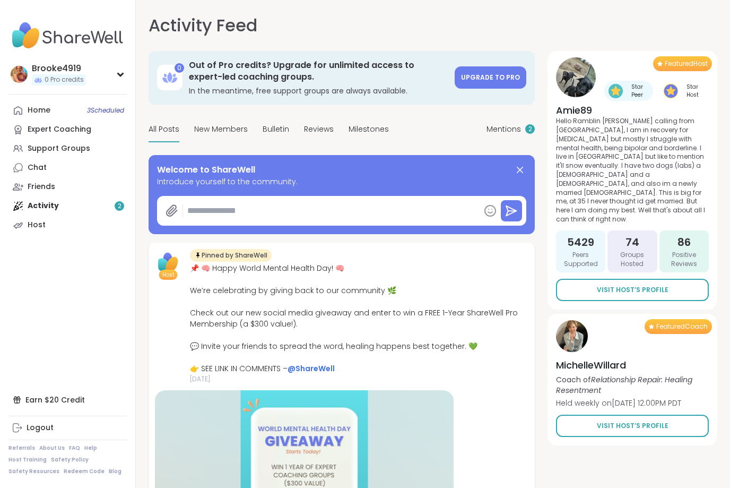
click at [44, 108] on div "Home 3 Scheduled" at bounding box center [39, 110] width 23 height 11
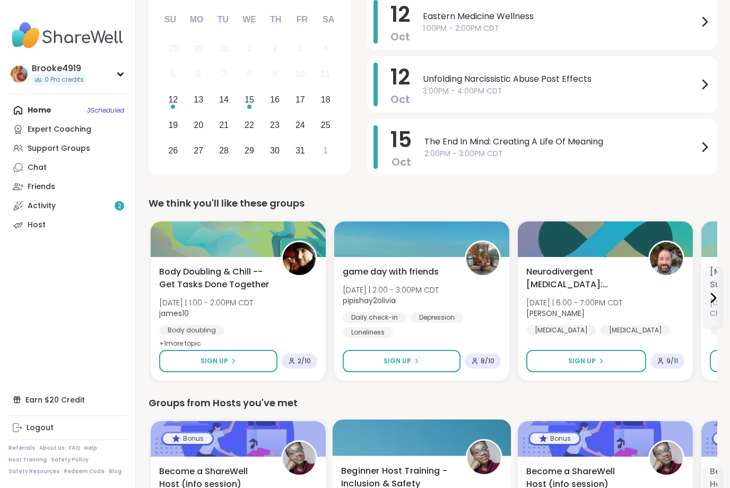
scroll to position [159, 0]
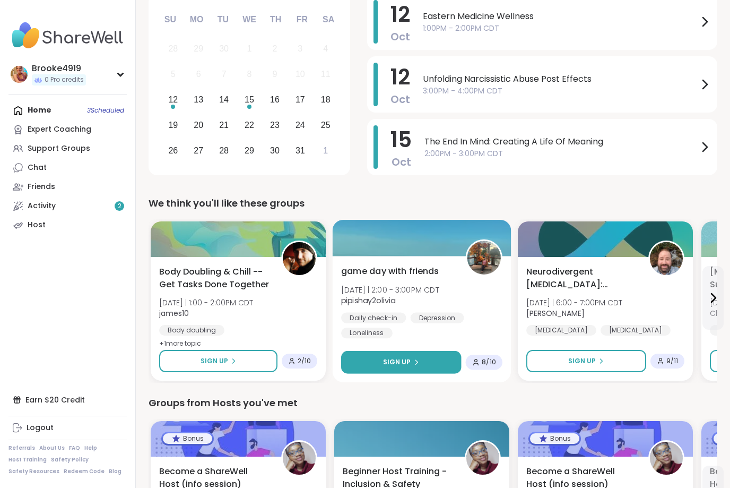
click at [403, 366] on span "Sign Up" at bounding box center [397, 362] width 28 height 10
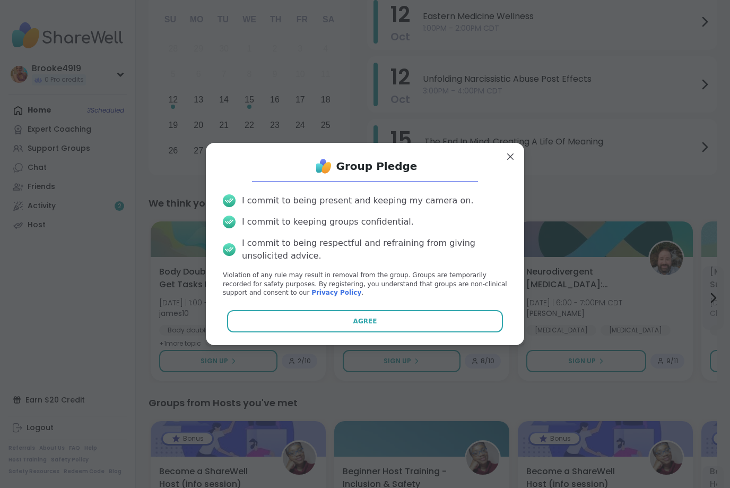
scroll to position [0, 0]
click at [395, 330] on button "Agree" at bounding box center [365, 321] width 277 height 22
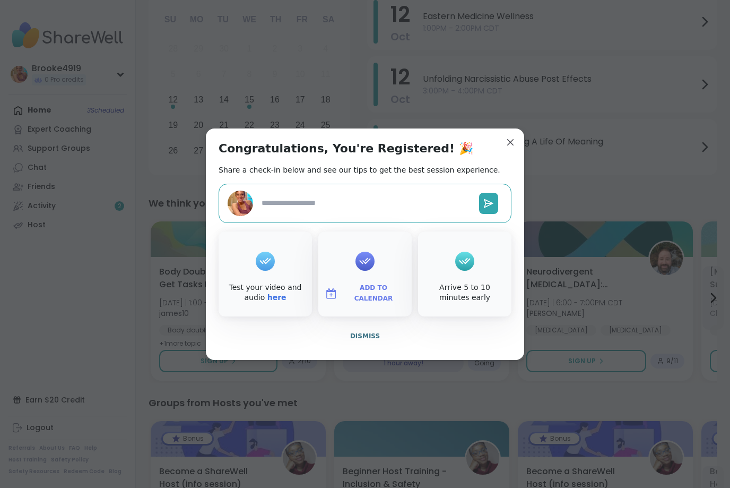
click at [368, 282] on div at bounding box center [365, 261] width 19 height 42
click at [367, 304] on span "Add to Calendar" at bounding box center [374, 293] width 64 height 21
click at [360, 186] on button "Apple Calendar" at bounding box center [365, 173] width 81 height 23
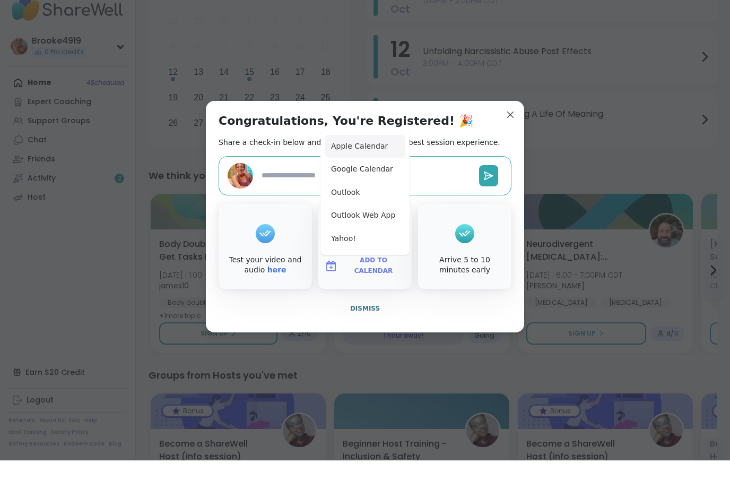
type textarea "*"
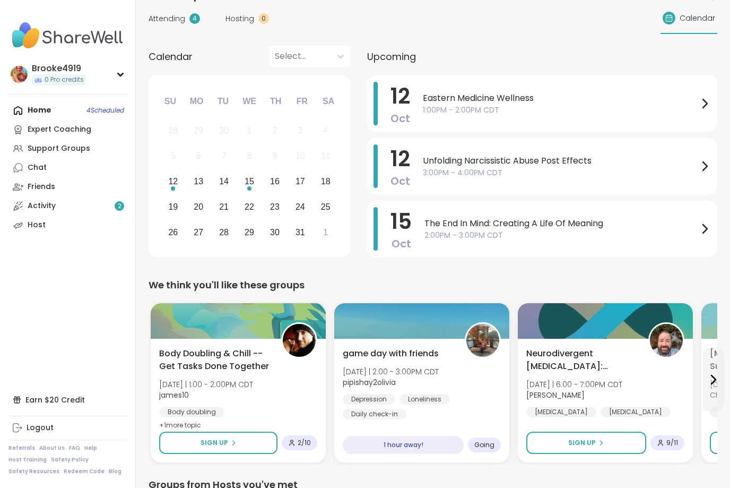
scroll to position [64, 0]
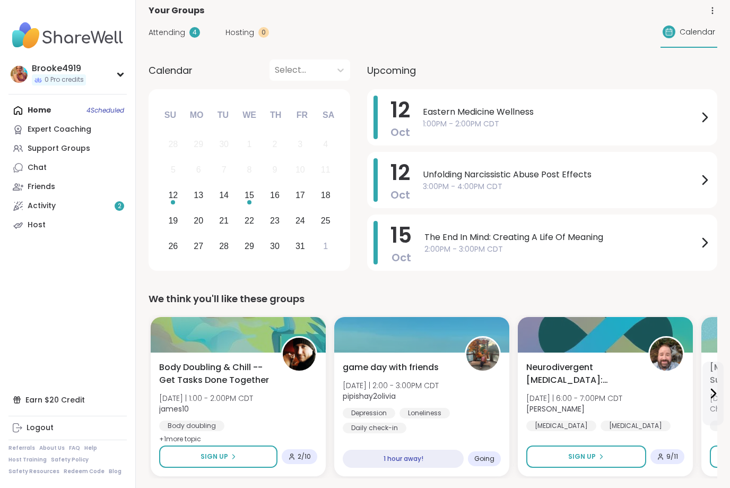
click at [33, 116] on div "Home 4 Scheduled Expert Coaching Support Groups Chat Friends Activity 2 Host" at bounding box center [67, 168] width 118 height 134
click at [102, 105] on div "Home 4 Scheduled Expert Coaching Support Groups Chat Friends Activity 2 Host" at bounding box center [67, 168] width 118 height 134
click at [102, 106] on div "Home 4 Scheduled Expert Coaching Support Groups Chat Friends Activity 2 Host" at bounding box center [67, 168] width 118 height 134
click at [76, 110] on div "Home 4 Scheduled Expert Coaching Support Groups Chat Friends Activity 2 Host" at bounding box center [67, 168] width 118 height 134
click at [109, 111] on div "Home 4 Scheduled Expert Coaching Support Groups Chat Friends Activity 2 Host" at bounding box center [67, 168] width 118 height 134
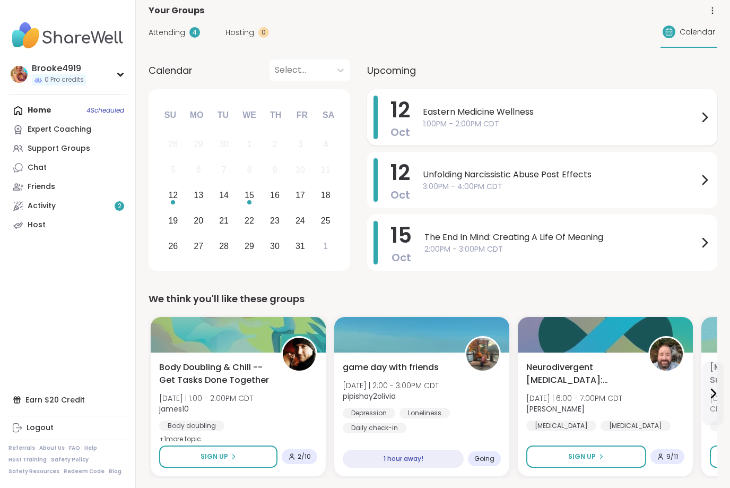
click at [436, 123] on span "1:00PM - 2:00PM CDT" at bounding box center [561, 123] width 276 height 11
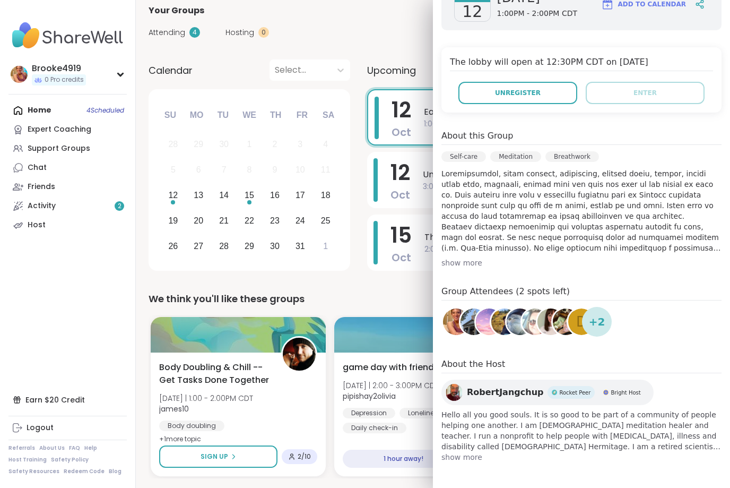
scroll to position [177, 0]
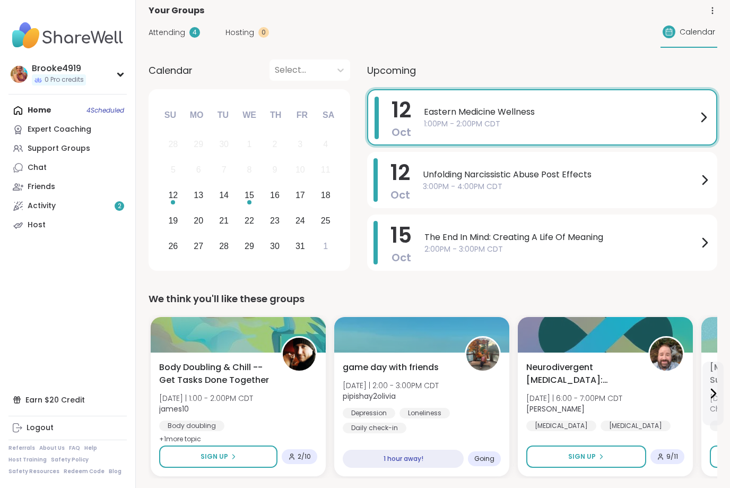
click at [323, 46] on div "Attending 4 Hosting 0 Calendar" at bounding box center [433, 32] width 569 height 31
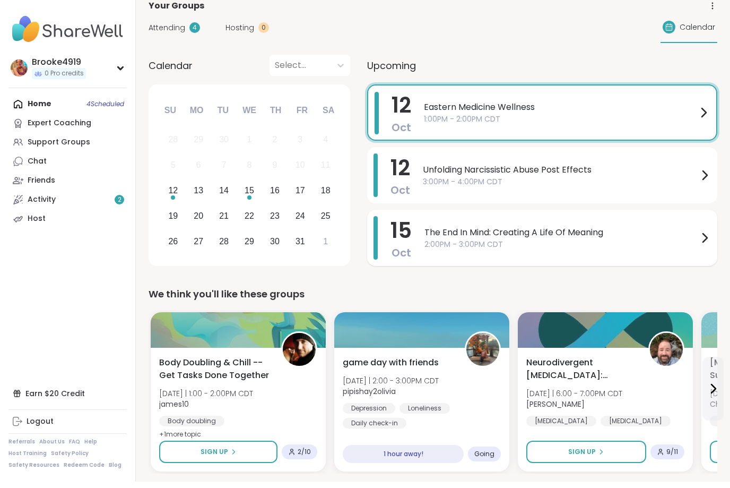
scroll to position [72, 0]
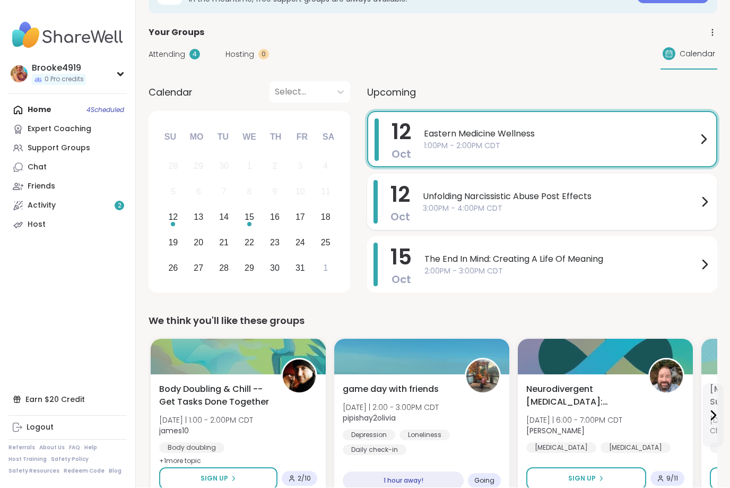
click at [444, 189] on div "Unfolding Narcissistic Abuse Post Effects 3:00PM - 4:00PM CDT" at bounding box center [567, 202] width 288 height 44
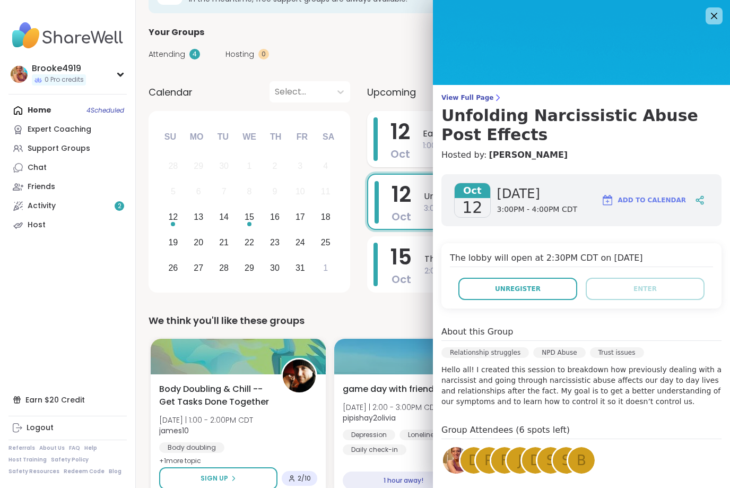
click at [423, 151] on span "1:00PM - 2:00PM CDT" at bounding box center [561, 145] width 276 height 11
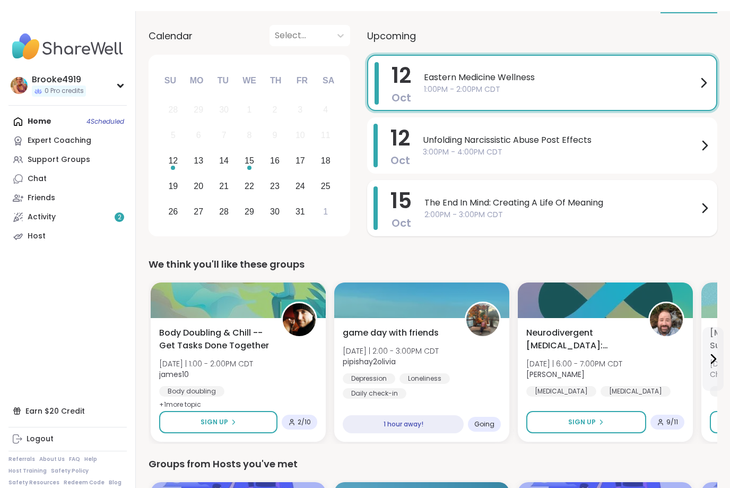
scroll to position [97, 0]
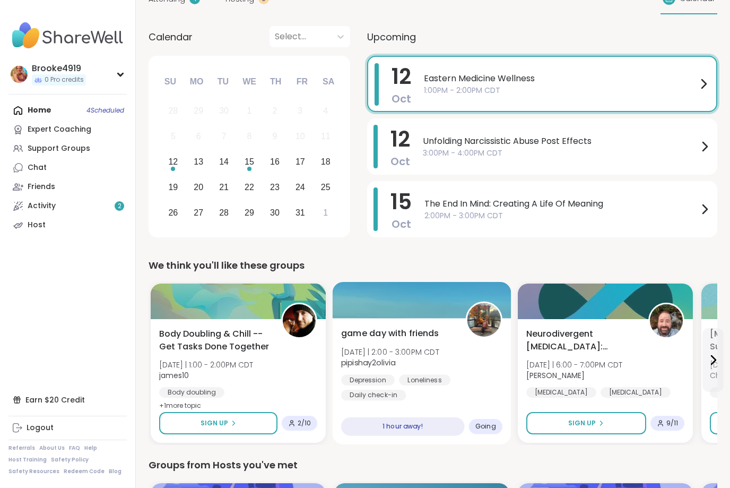
click at [421, 338] on span "game day with friends" at bounding box center [390, 333] width 98 height 13
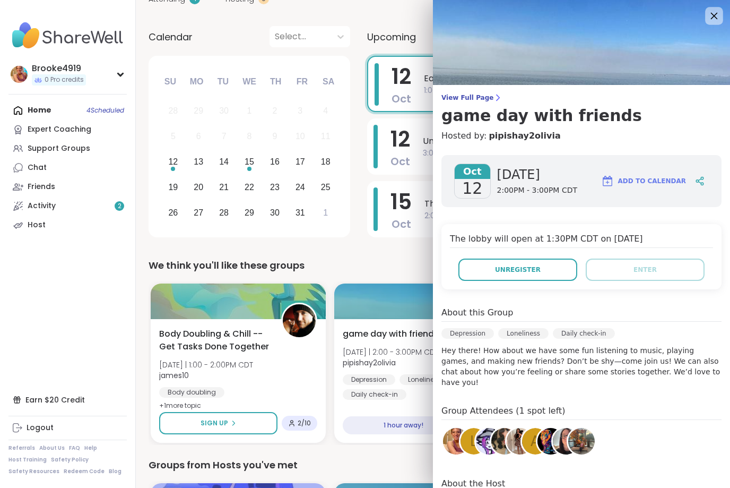
click at [711, 18] on icon at bounding box center [714, 15] width 13 height 13
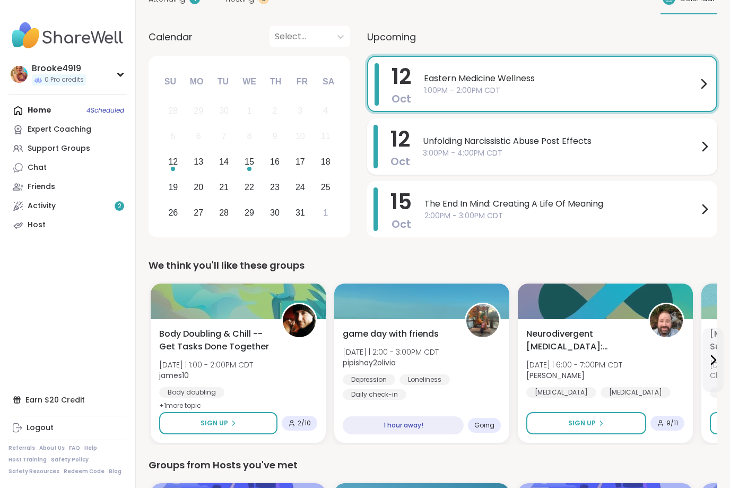
click at [600, 160] on div "Unfolding Narcissistic Abuse Post Effects 3:00PM - 4:00PM CDT" at bounding box center [567, 147] width 288 height 44
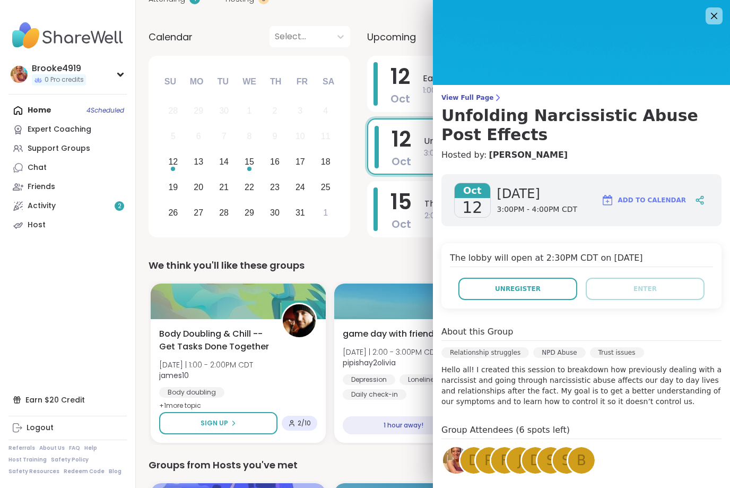
click at [713, 47] on img at bounding box center [581, 42] width 297 height 85
click at [712, 13] on icon at bounding box center [714, 16] width 7 height 7
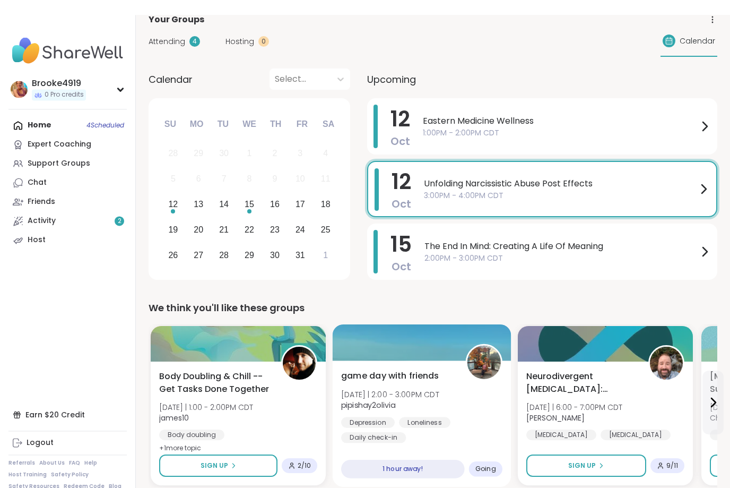
scroll to position [0, 0]
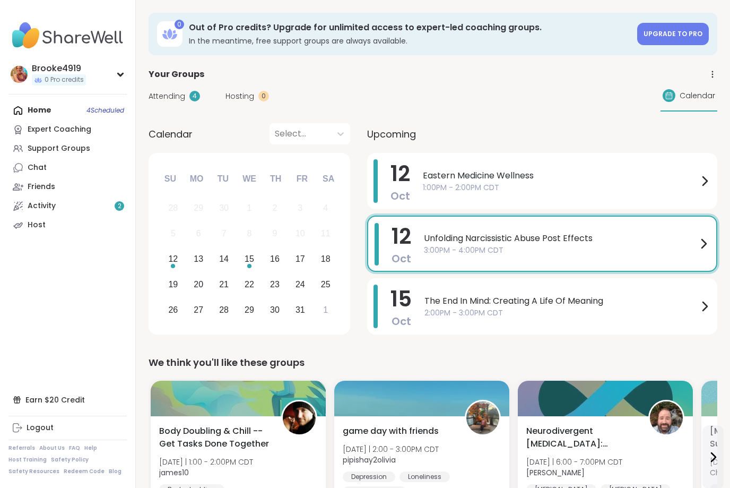
click at [494, 243] on span "Unfolding Narcissistic Abuse Post Effects" at bounding box center [560, 238] width 273 height 13
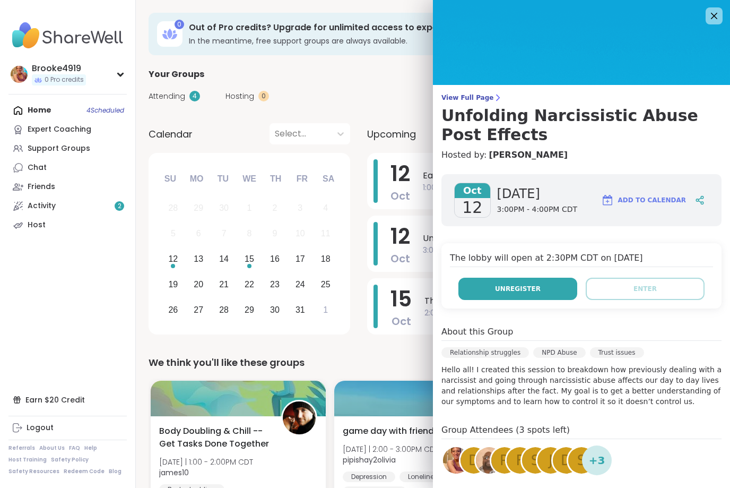
click at [492, 291] on button "Unregister" at bounding box center [518, 289] width 119 height 22
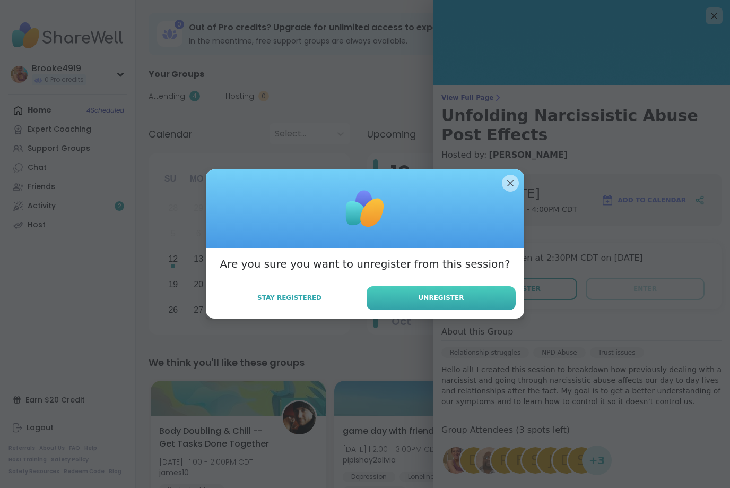
click at [467, 298] on button "Unregister" at bounding box center [441, 298] width 149 height 24
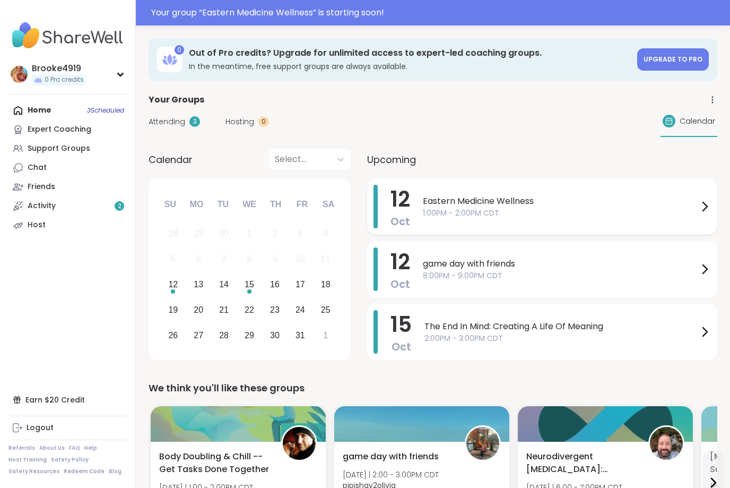
click at [549, 208] on span "1:00PM - 2:00PM CDT" at bounding box center [561, 213] width 276 height 11
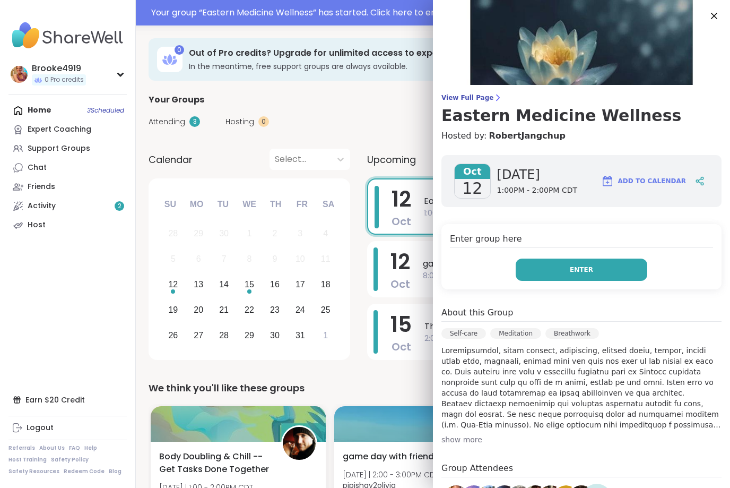
click at [572, 269] on span "Enter" at bounding box center [581, 270] width 23 height 10
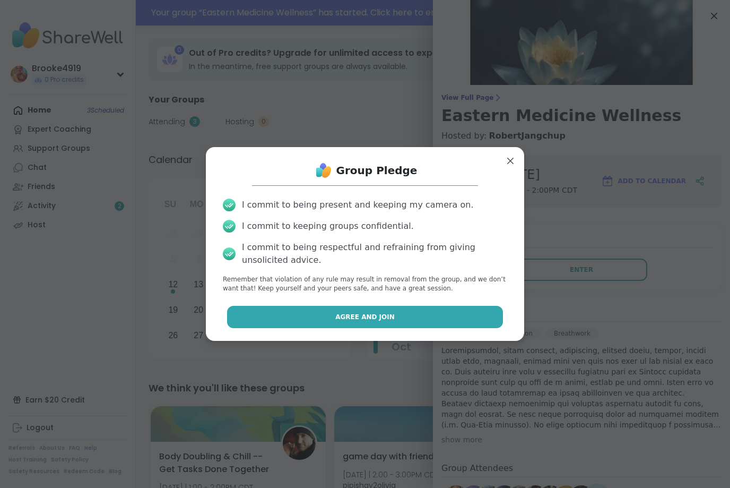
click at [441, 322] on button "Agree and Join" at bounding box center [365, 317] width 277 height 22
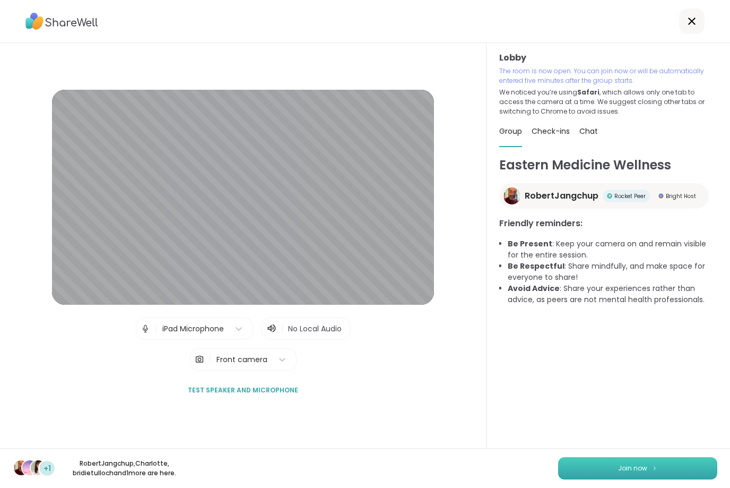
click at [599, 468] on button "Join now" at bounding box center [637, 468] width 159 height 22
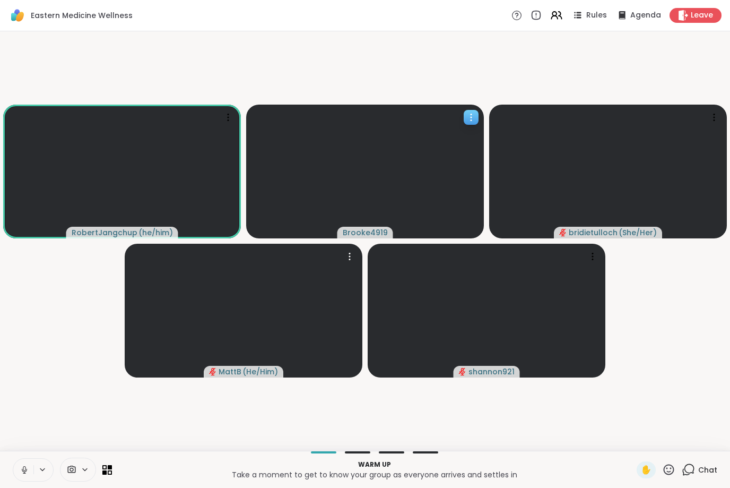
click at [475, 120] on icon at bounding box center [471, 117] width 11 height 11
click at [41, 470] on icon at bounding box center [42, 469] width 8 height 9
click at [164, 435] on div "Default Speakers" at bounding box center [192, 431] width 72 height 13
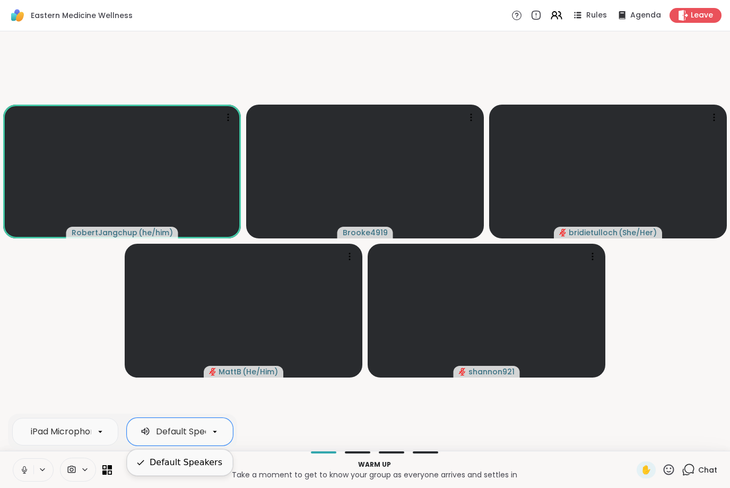
click at [162, 461] on div "Default Speakers" at bounding box center [186, 462] width 73 height 13
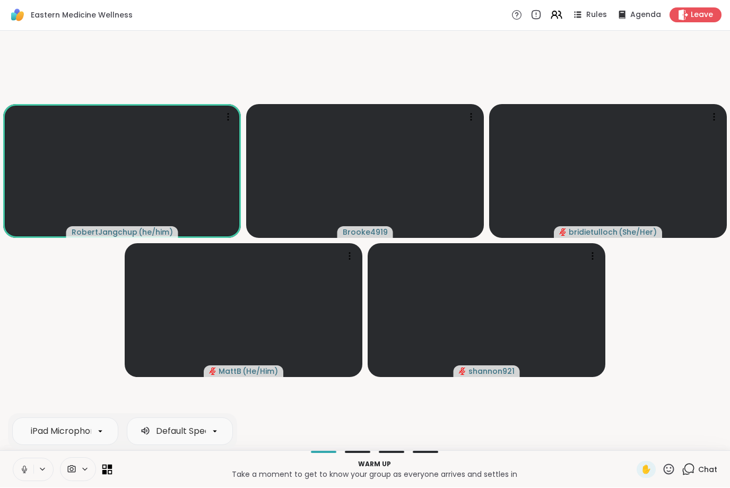
click at [106, 468] on icon at bounding box center [104, 467] width 5 height 5
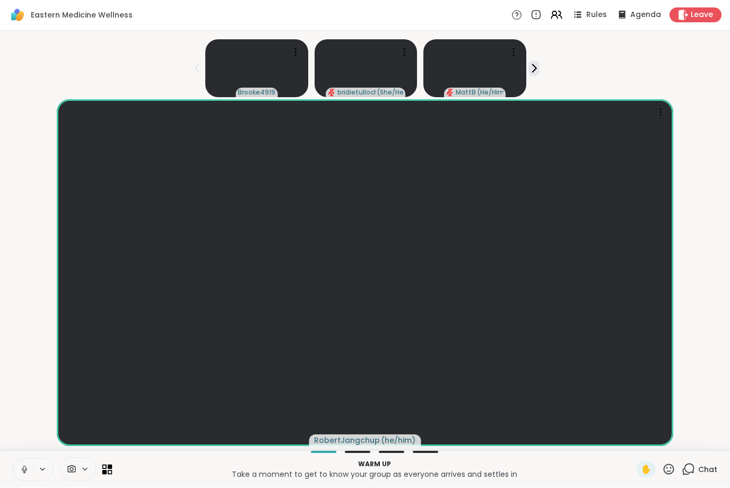
click at [106, 468] on icon at bounding box center [104, 467] width 5 height 5
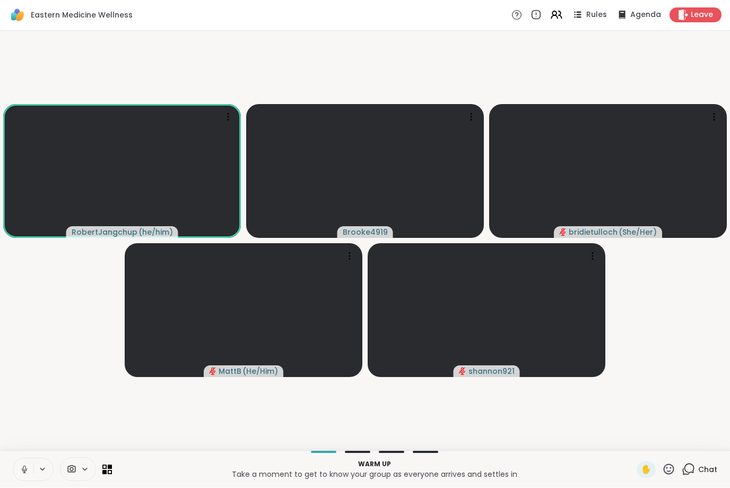
click at [27, 470] on icon at bounding box center [25, 470] width 10 height 10
click at [698, 16] on span "Leave" at bounding box center [702, 15] width 23 height 11
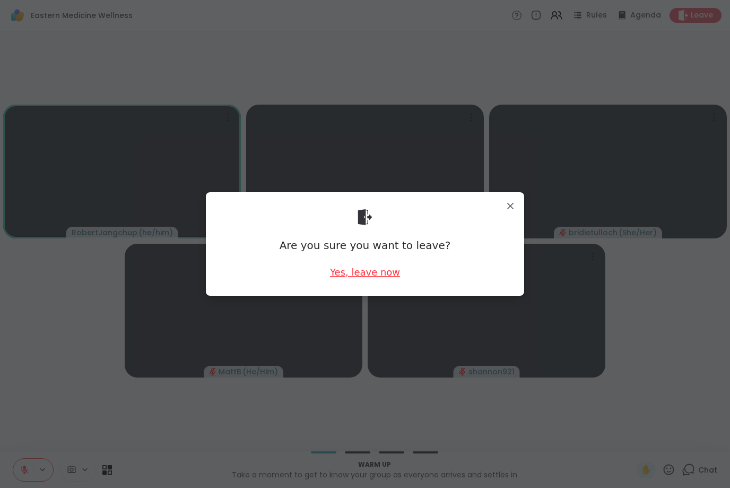
click at [378, 274] on div "Yes, leave now" at bounding box center [365, 271] width 70 height 13
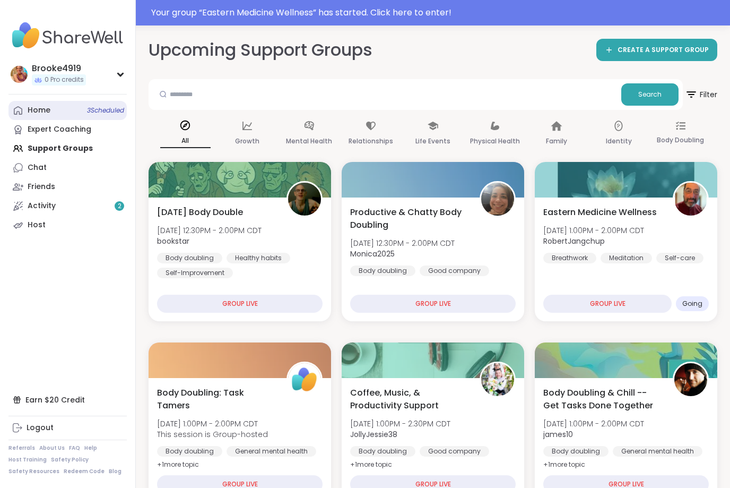
click at [87, 114] on span "3 Scheduled" at bounding box center [105, 110] width 37 height 8
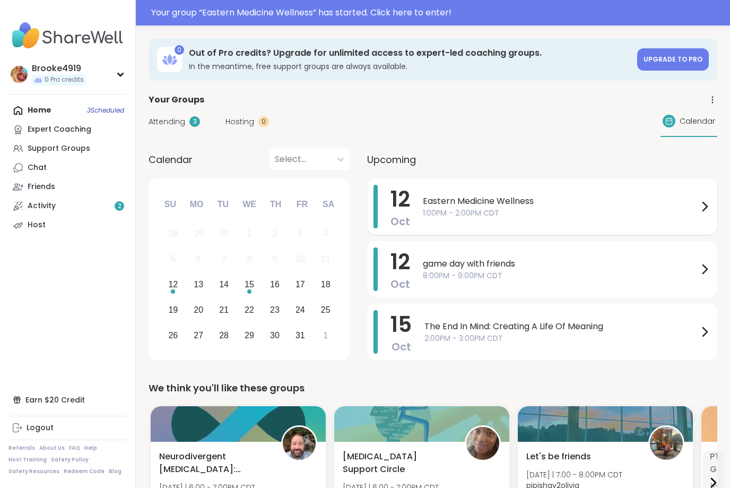
click at [479, 217] on span "1:00PM - 2:00PM CDT" at bounding box center [561, 213] width 276 height 11
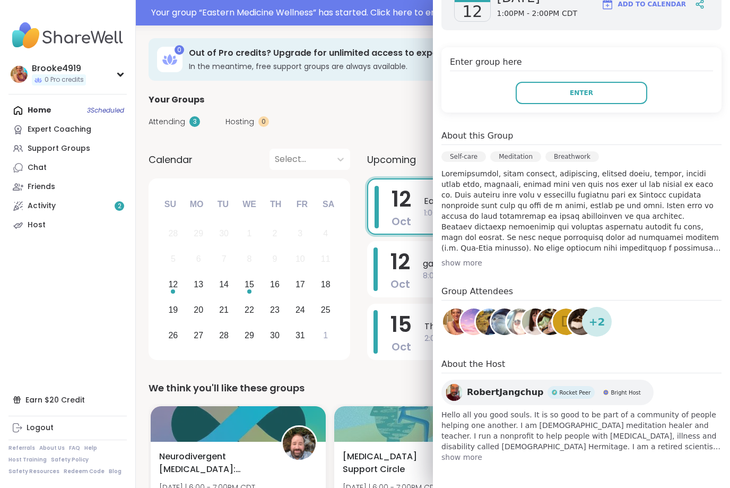
scroll to position [177, 0]
click at [341, 103] on div "Your Groups" at bounding box center [433, 99] width 569 height 13
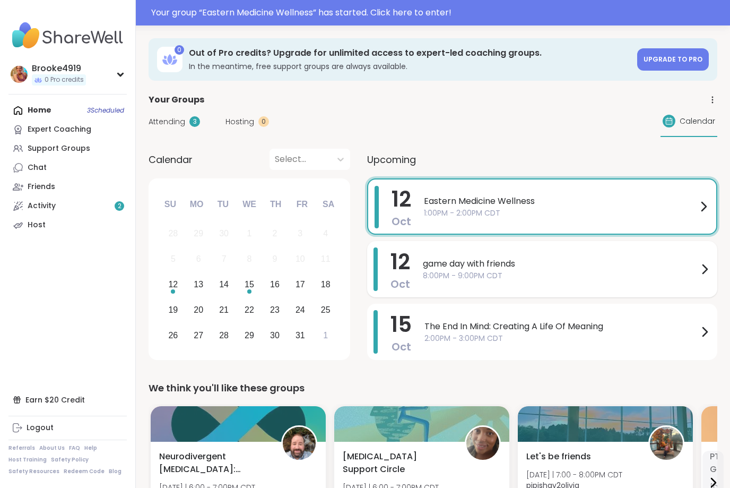
click at [446, 276] on span "8:00PM - 9:00PM CDT" at bounding box center [561, 275] width 276 height 11
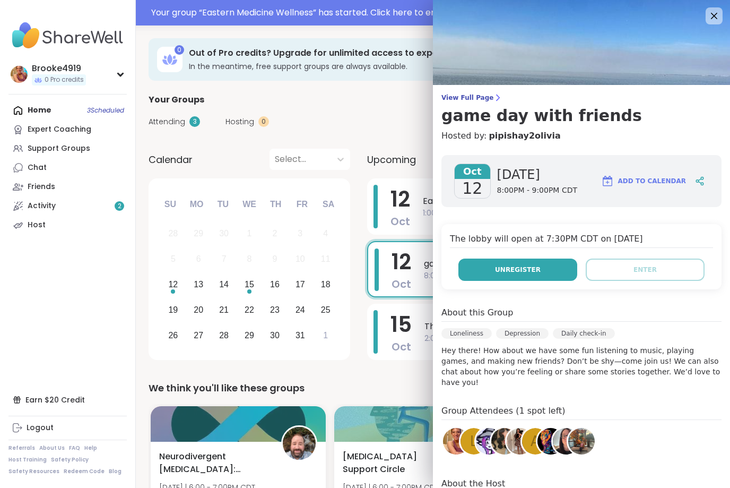
click at [494, 273] on button "Unregister" at bounding box center [518, 270] width 119 height 22
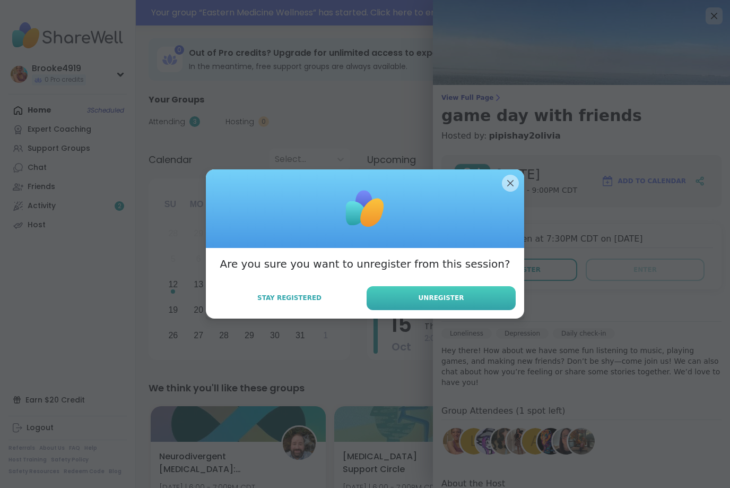
click at [478, 287] on button "Unregister" at bounding box center [441, 298] width 149 height 24
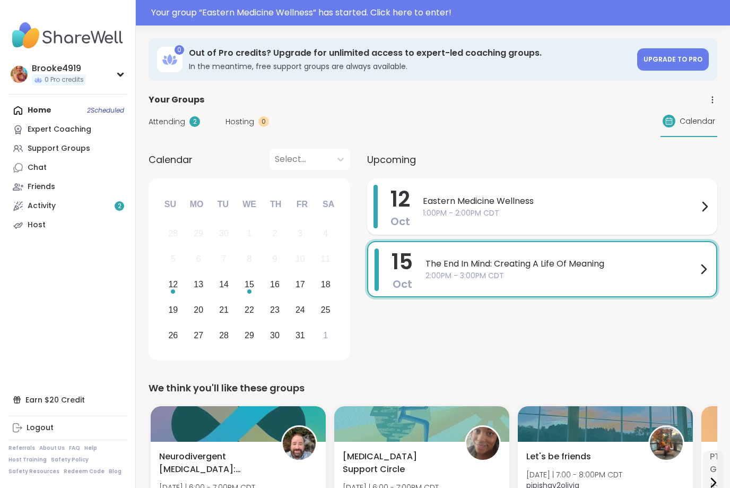
click at [509, 183] on div "12 Oct Eastern Medicine Wellness 1:00PM - 2:00PM CDT" at bounding box center [542, 206] width 350 height 56
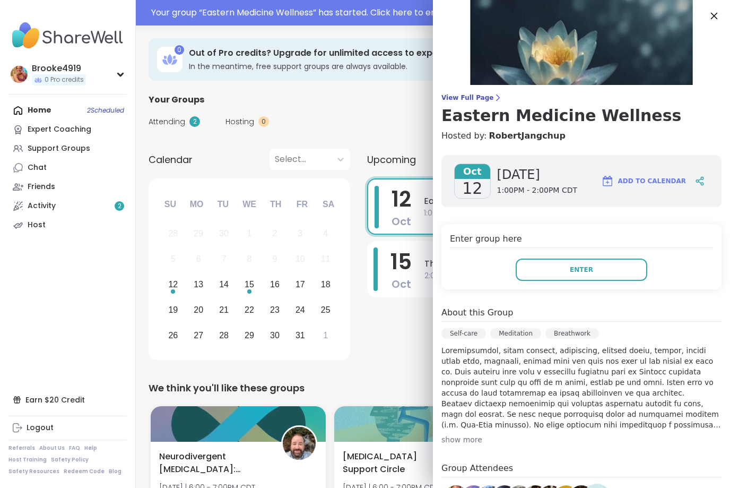
click at [713, 14] on icon at bounding box center [714, 16] width 7 height 7
